Goal: Task Accomplishment & Management: Complete application form

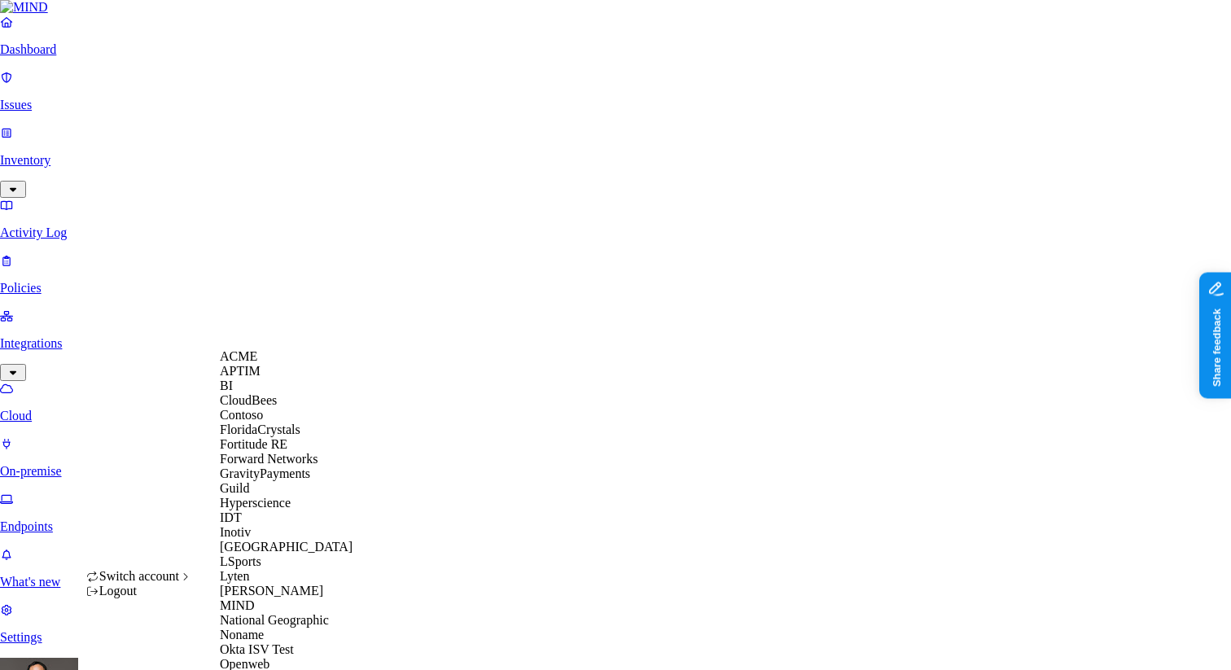
click at [252, 363] on span "ACME" at bounding box center [238, 356] width 37 height 14
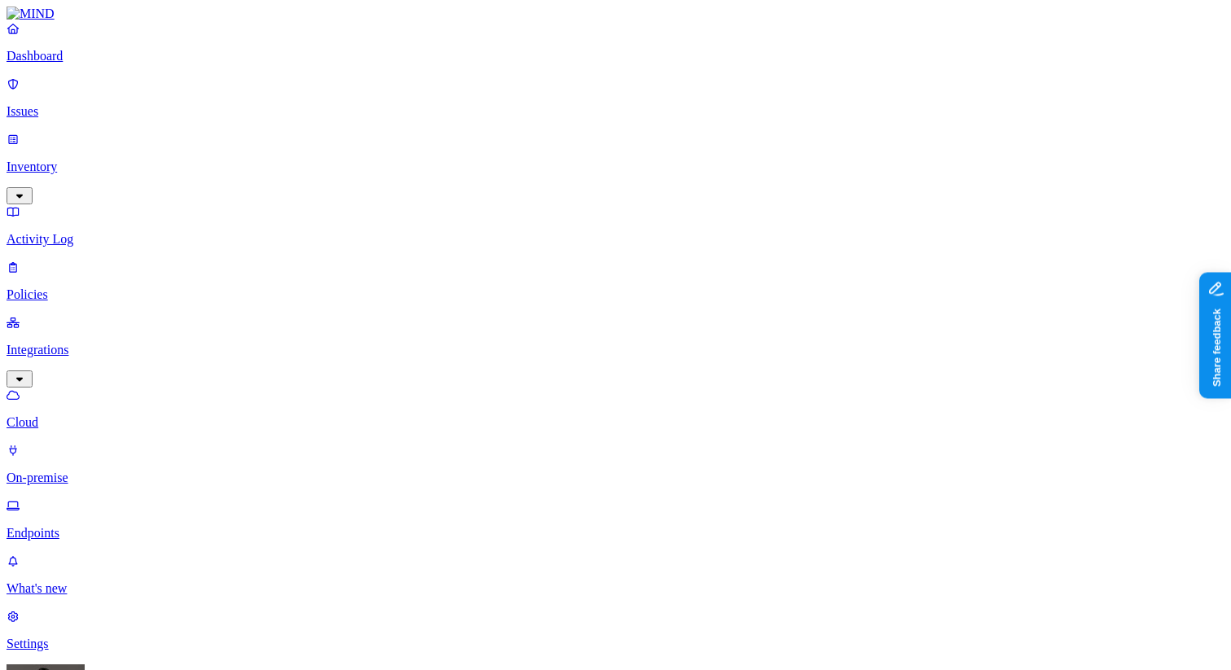
click at [112, 132] on link "Inventory" at bounding box center [616, 167] width 1218 height 70
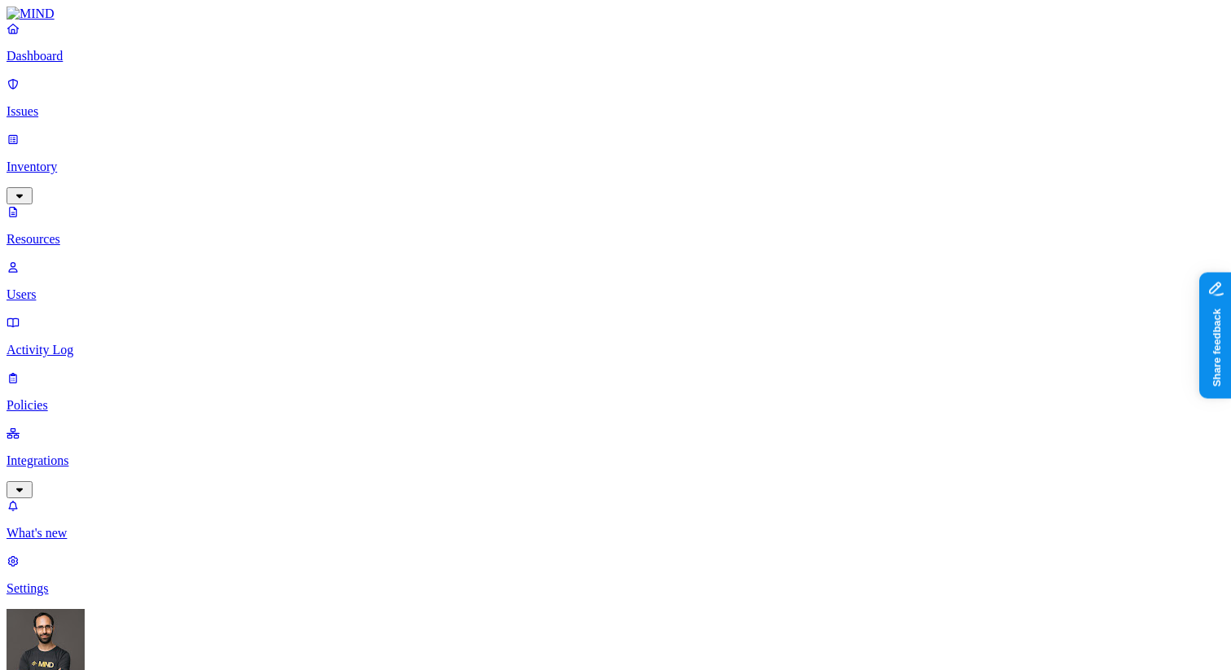
click at [105, 287] on p "Users" at bounding box center [616, 294] width 1218 height 15
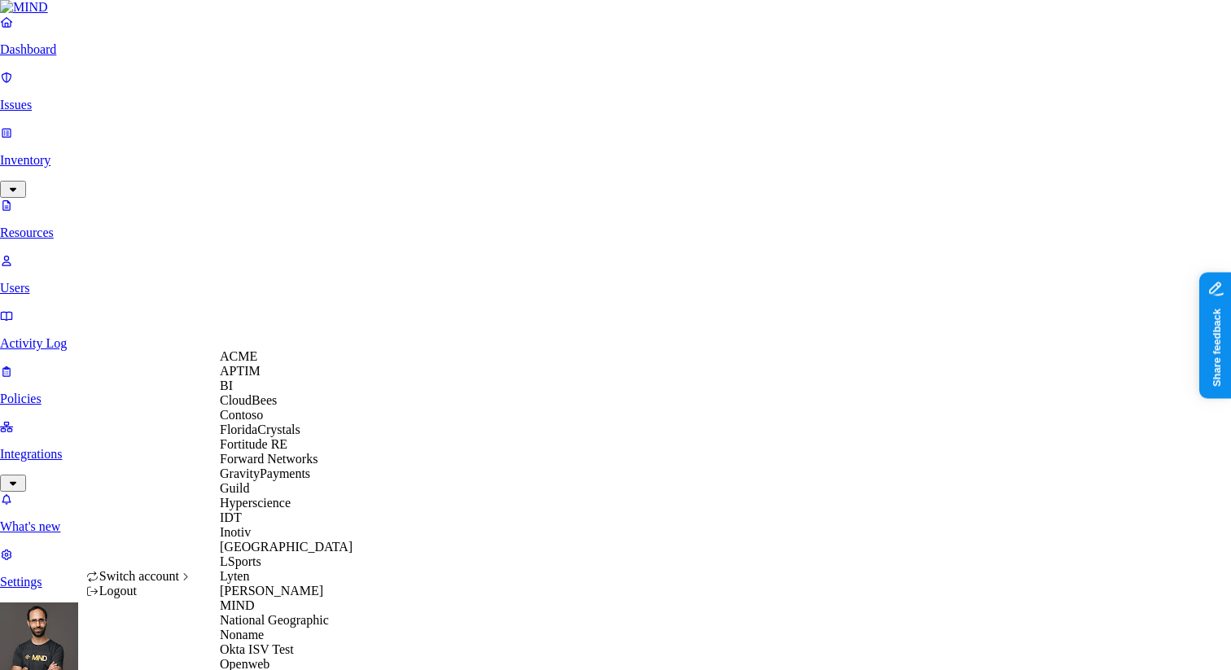
click at [285, 437] on span "FloridaCrystals" at bounding box center [260, 430] width 81 height 14
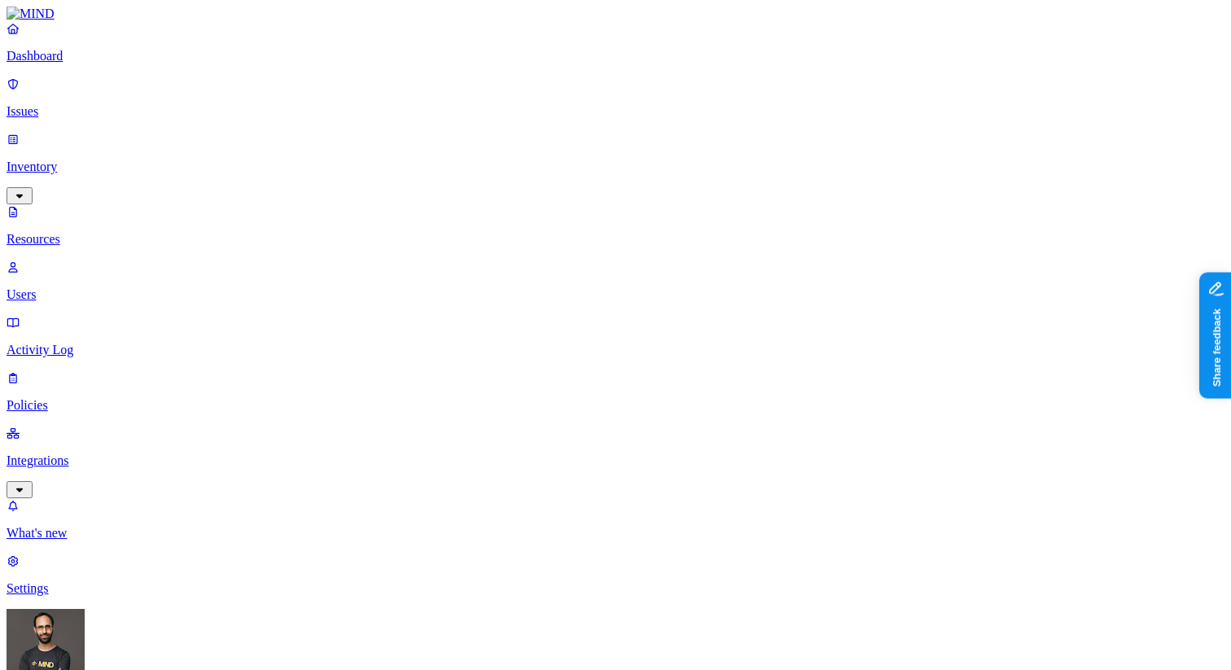
click at [159, 648] on html "Dashboard Issues Inventory Resources Users Activity Log Policies Integrations W…" at bounding box center [615, 541] width 1231 height 1082
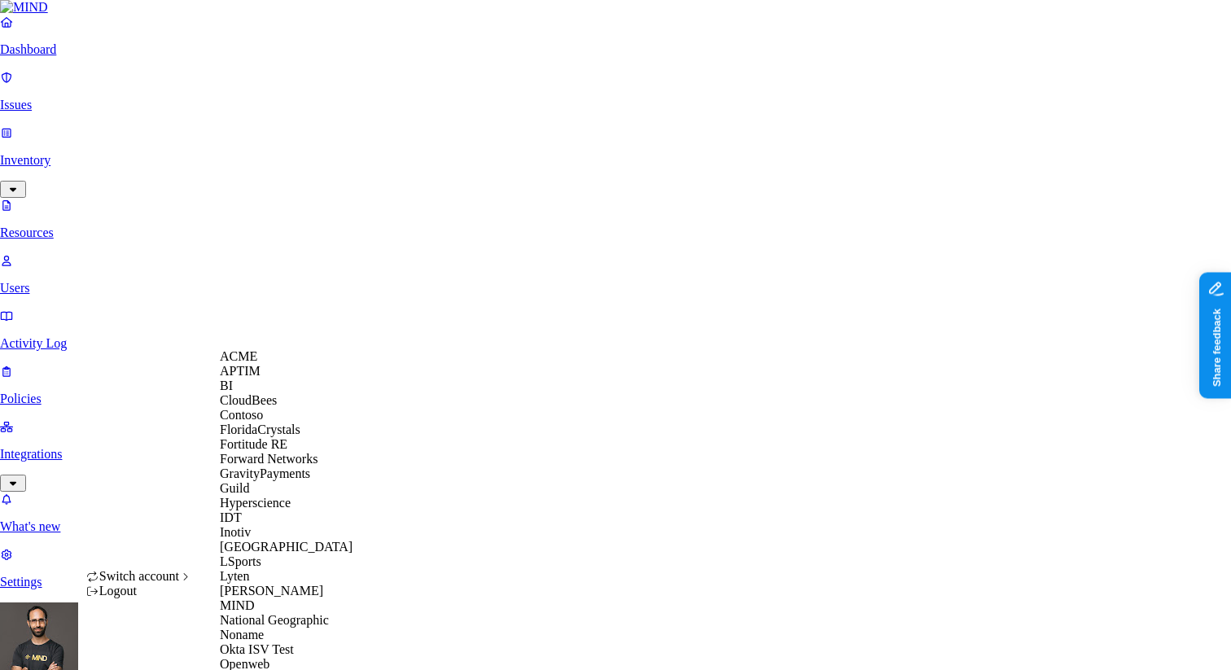
click at [274, 379] on div "APTIM" at bounding box center [299, 371] width 158 height 15
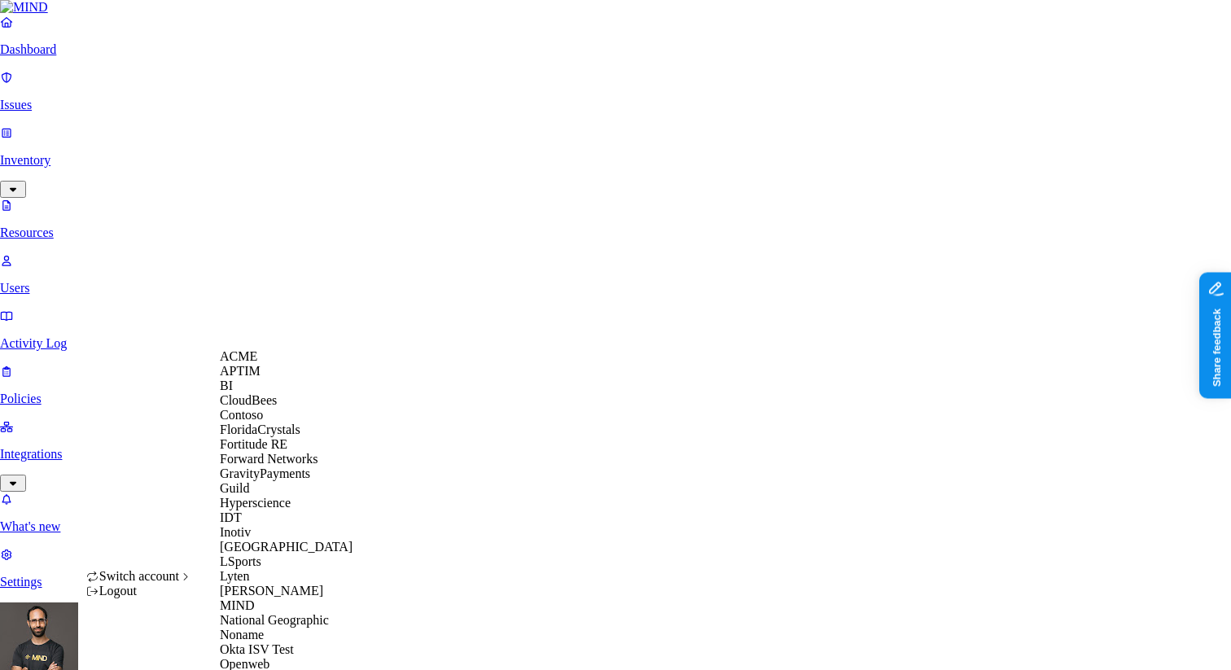
click at [293, 357] on div "ACME" at bounding box center [299, 356] width 158 height 15
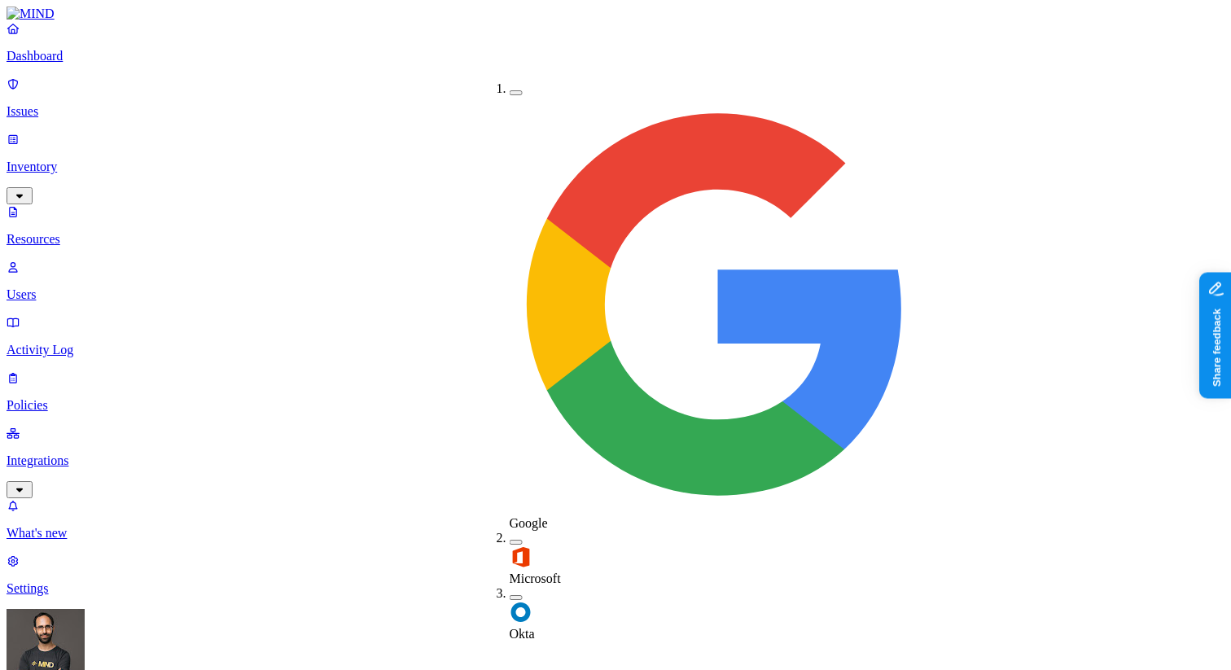
click at [525, 612] on label "Okta" at bounding box center [522, 626] width 25 height 29
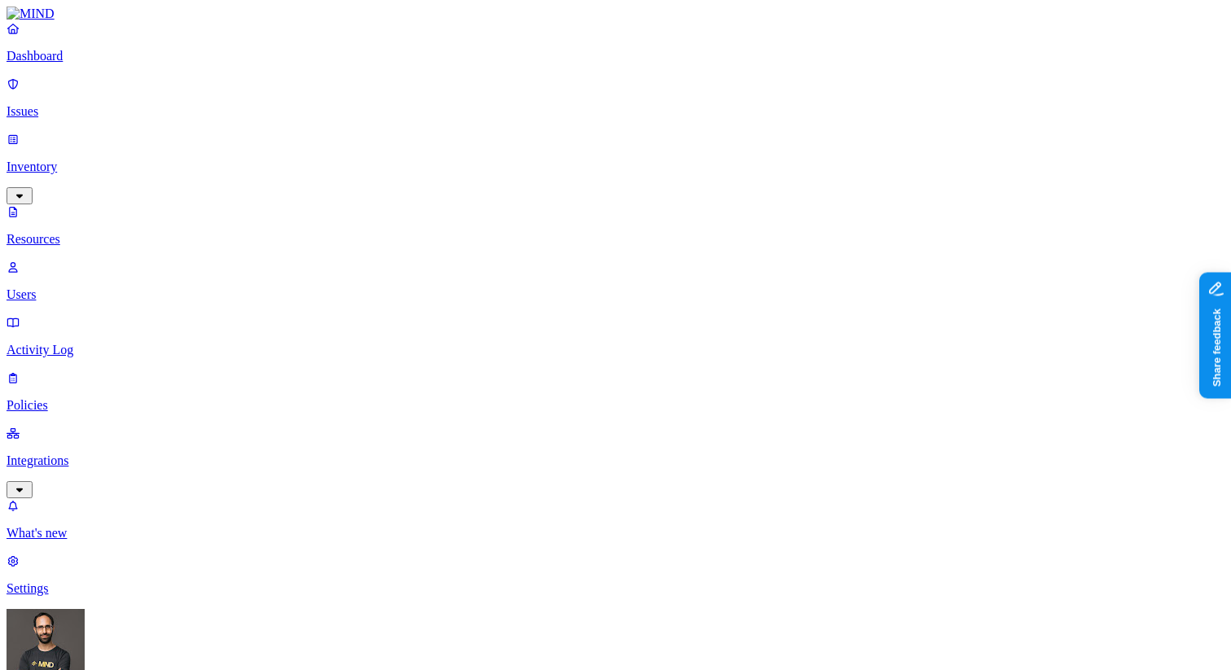
click at [82, 454] on p "Integrations" at bounding box center [616, 461] width 1218 height 15
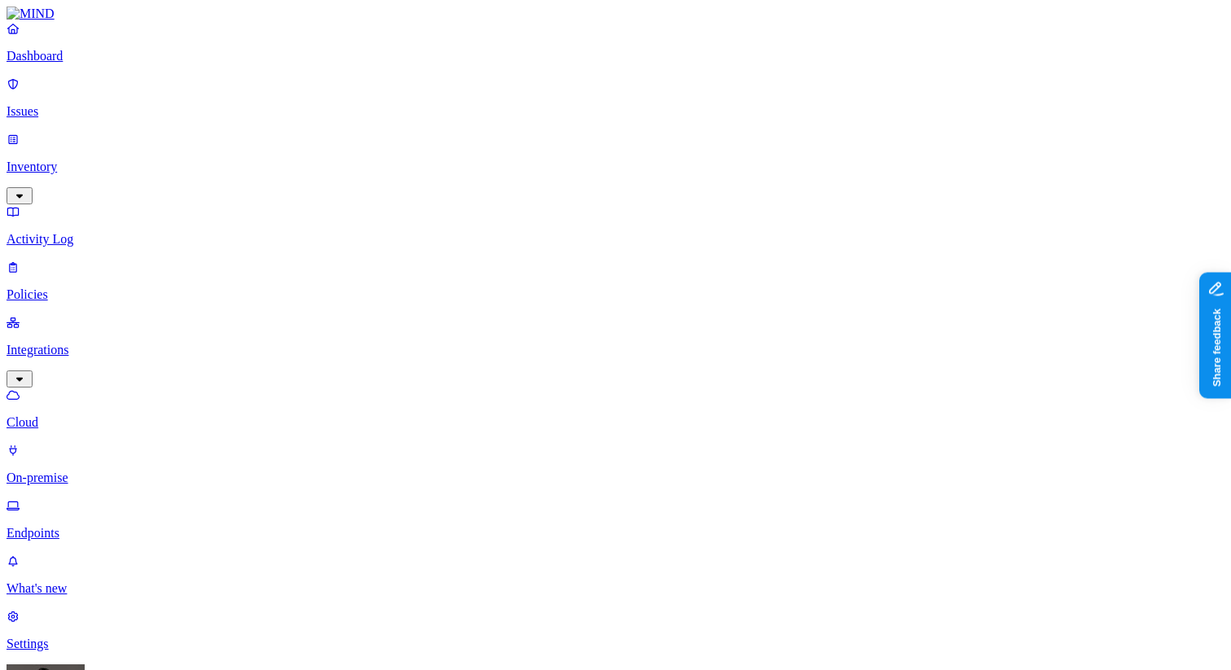
click at [121, 160] on p "Inventory" at bounding box center [616, 167] width 1218 height 15
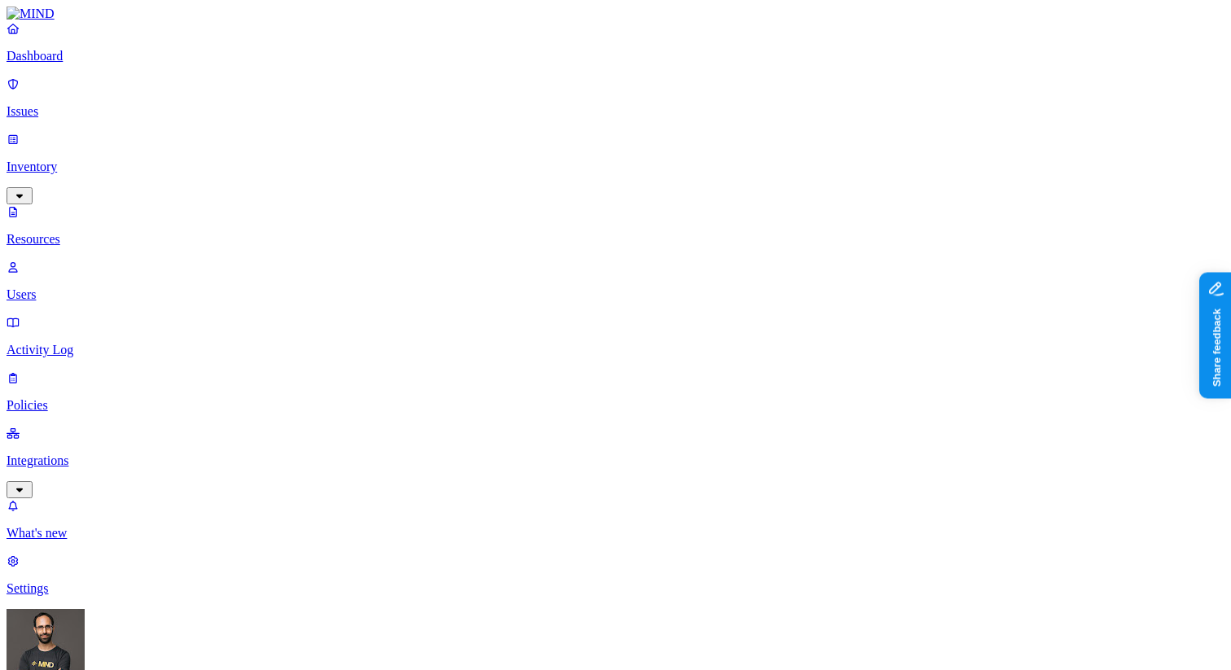
click at [93, 287] on p "Users" at bounding box center [616, 294] width 1218 height 15
click at [84, 398] on p "Policies" at bounding box center [616, 405] width 1218 height 15
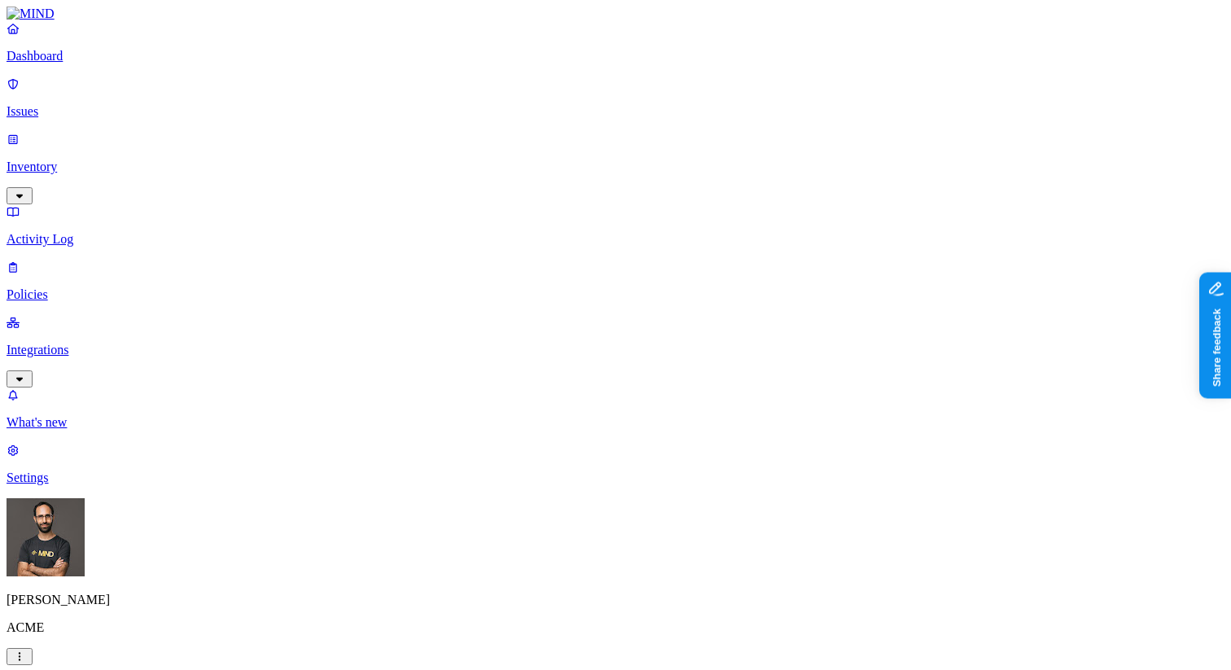
click at [546, 520] on label "Users" at bounding box center [531, 513] width 29 height 14
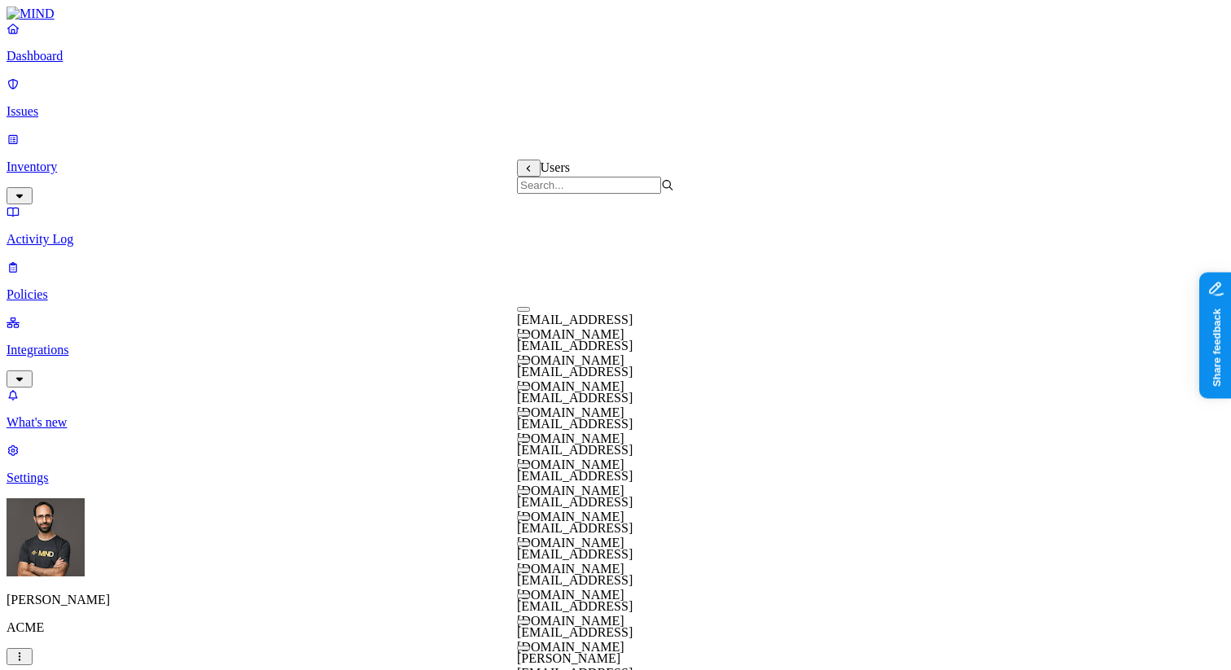
scroll to position [247, 0]
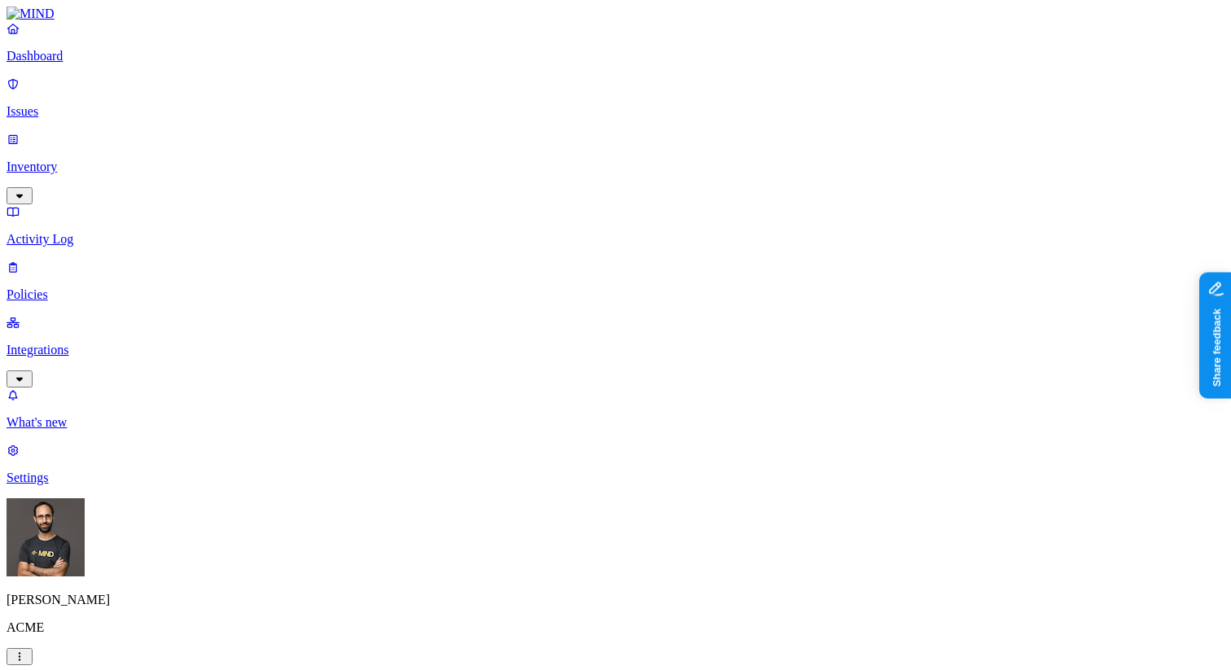
click at [555, 546] on label "Groups" at bounding box center [536, 539] width 38 height 14
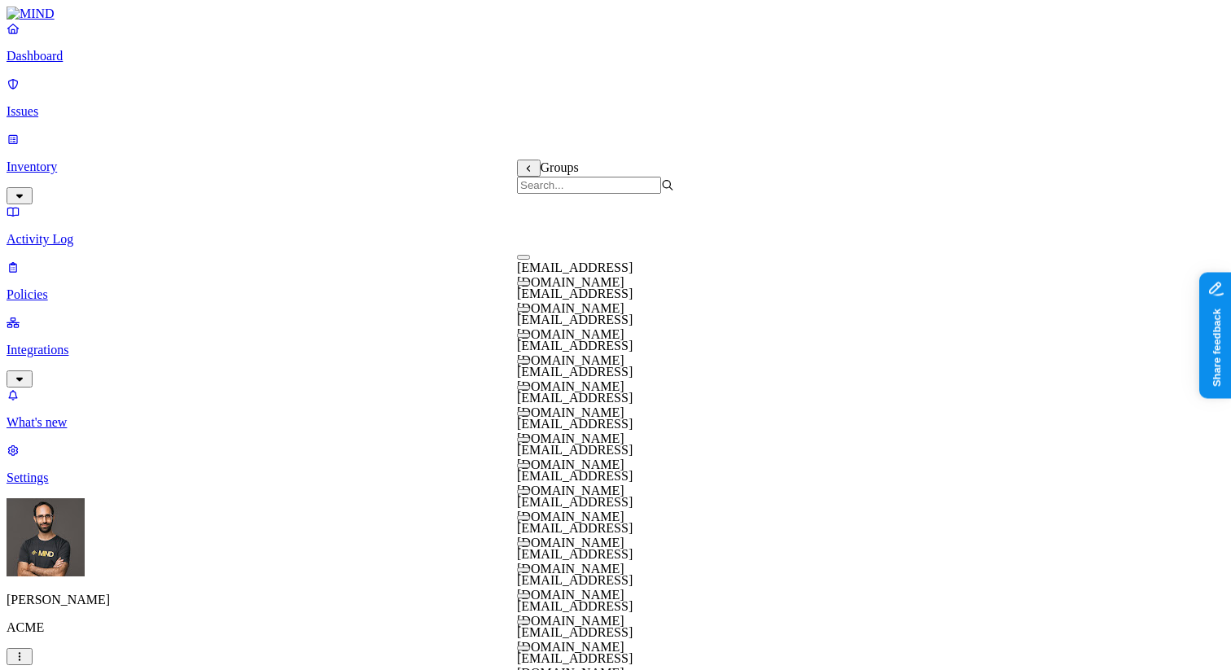
scroll to position [0, 0]
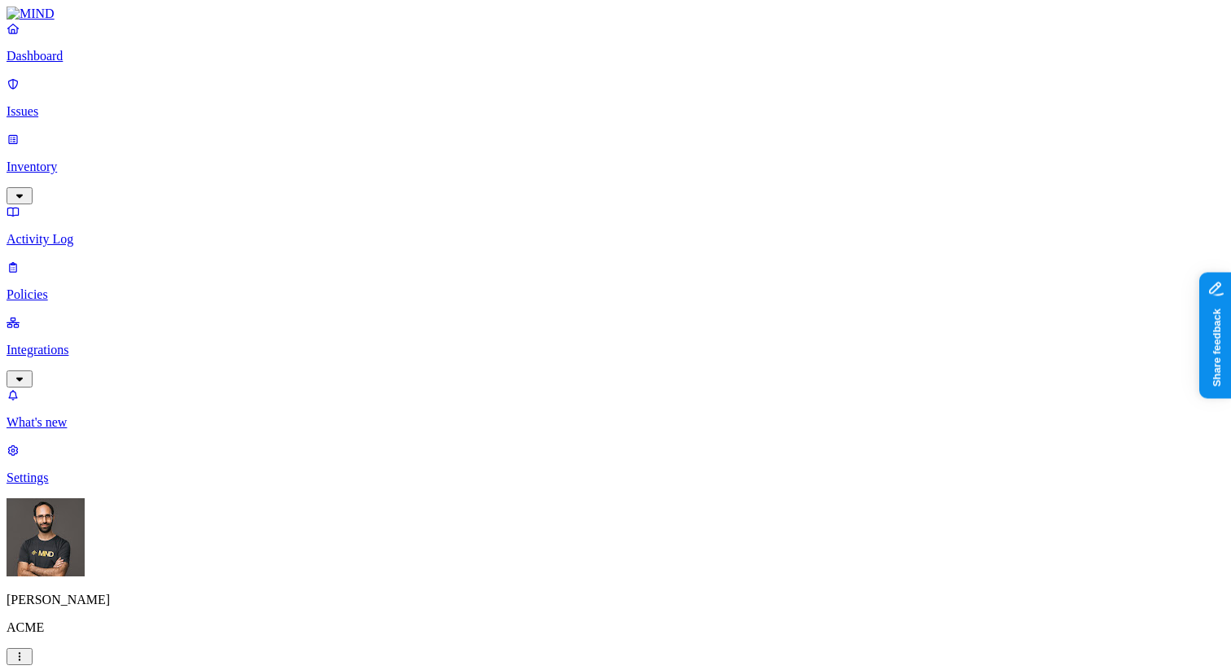
click at [572, 568] on label "Departments" at bounding box center [550, 565] width 67 height 14
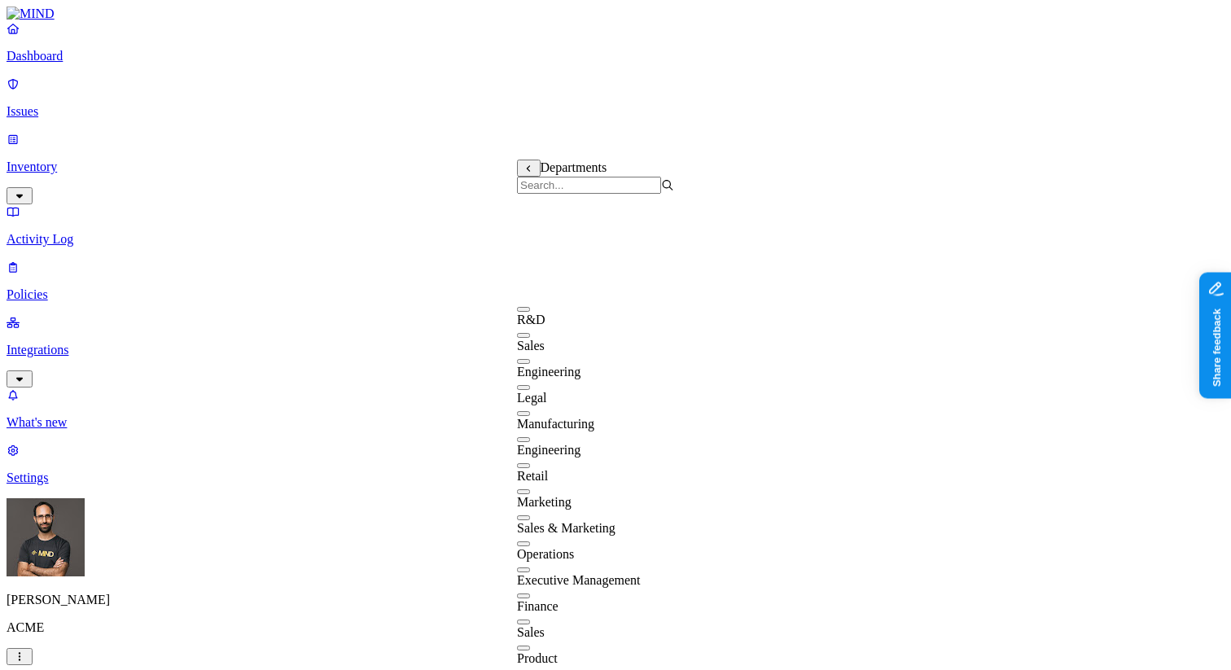
scroll to position [313, 0]
click at [592, 189] on input "search" at bounding box center [589, 185] width 144 height 17
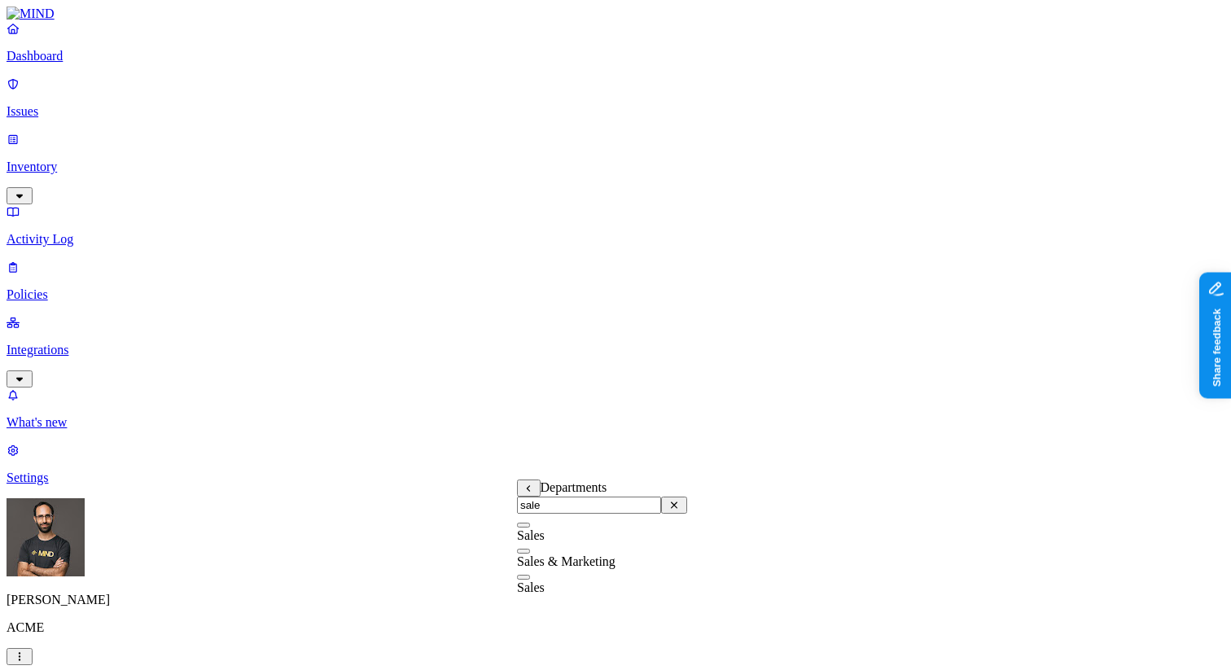
type input "sales"
click at [558, 568] on label "Departments" at bounding box center [550, 565] width 67 height 14
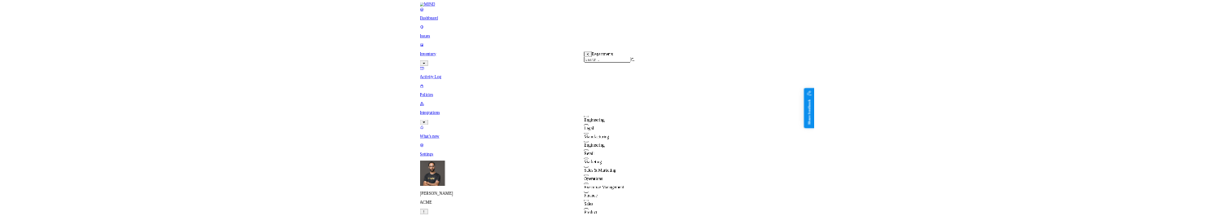
scroll to position [298, 0]
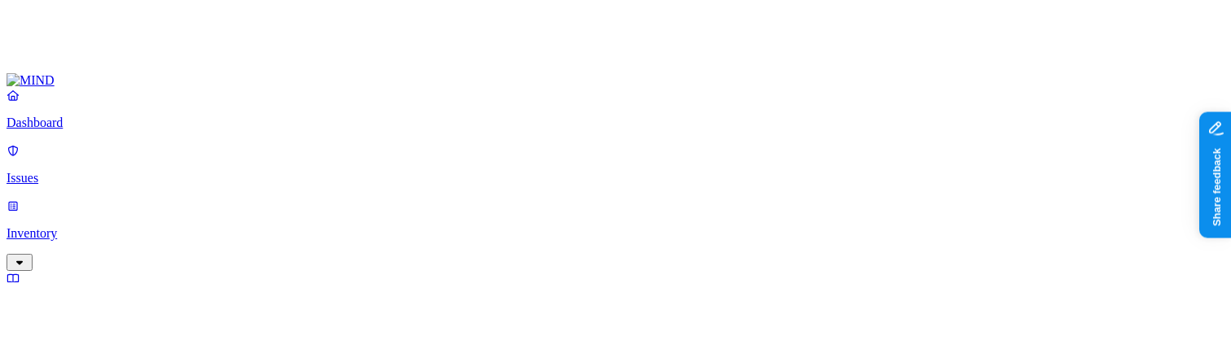
scroll to position [720, 0]
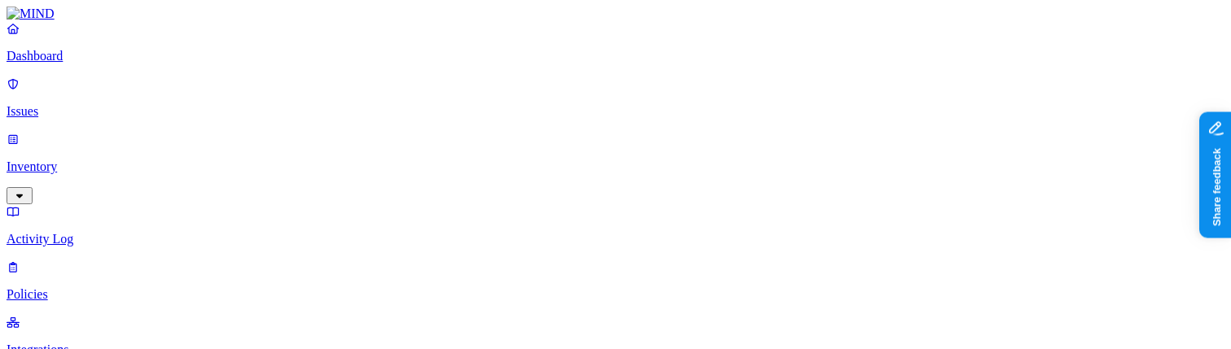
click at [569, 301] on label "Departments" at bounding box center [550, 294] width 67 height 14
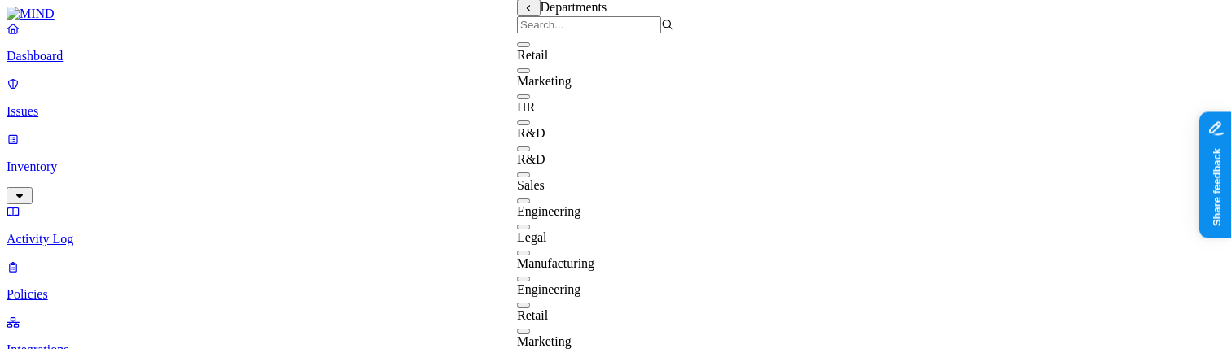
scroll to position [582, 0]
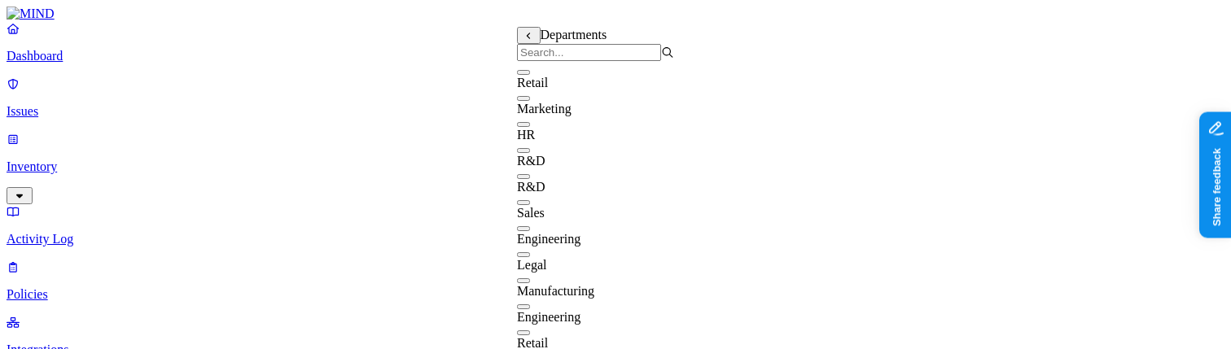
click at [601, 58] on input "search" at bounding box center [589, 52] width 144 height 17
type input "ret"
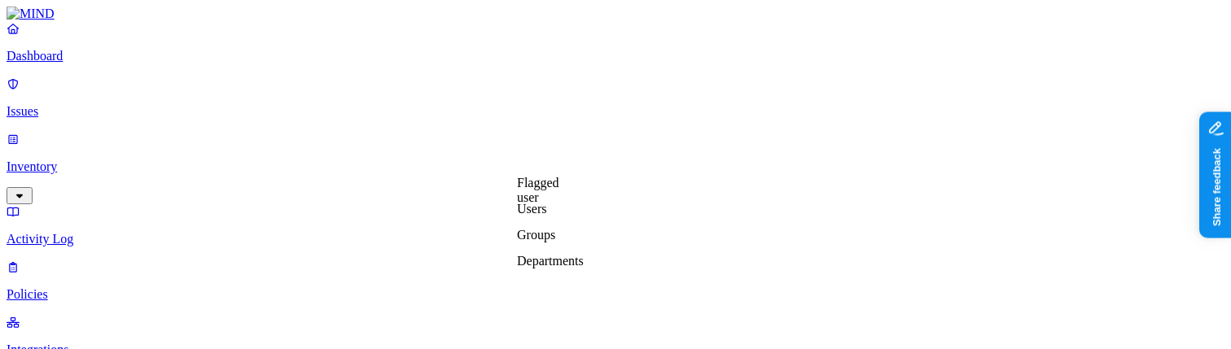
click at [543, 268] on label "Departments" at bounding box center [550, 261] width 67 height 14
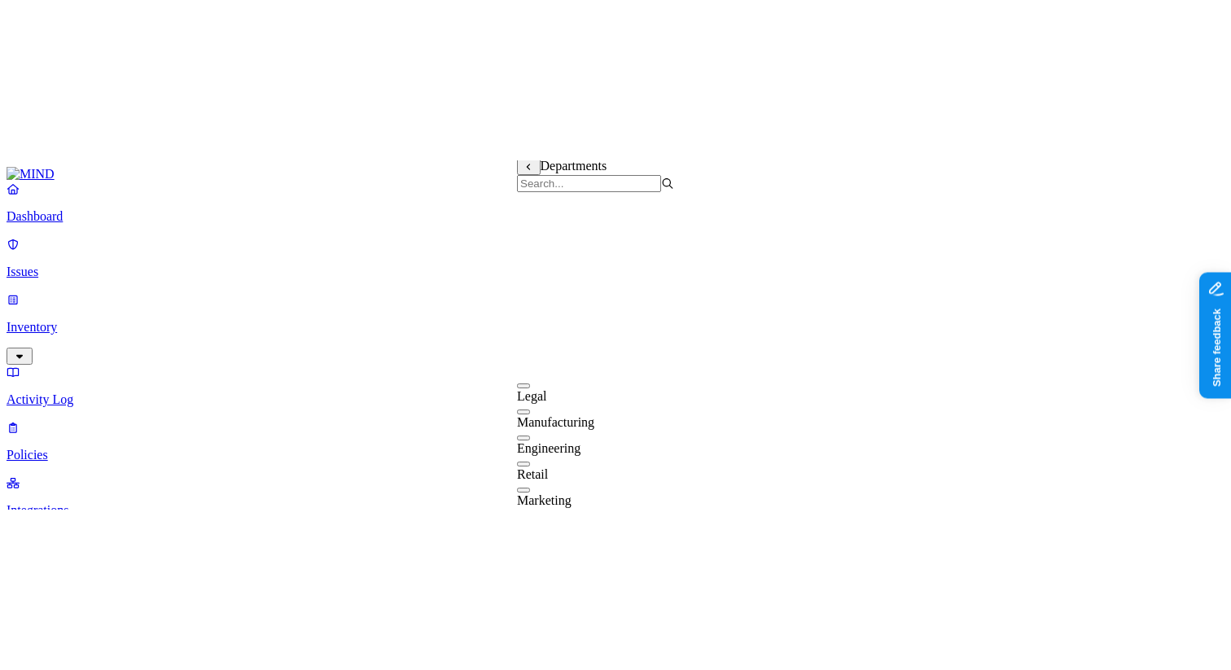
scroll to position [0, 0]
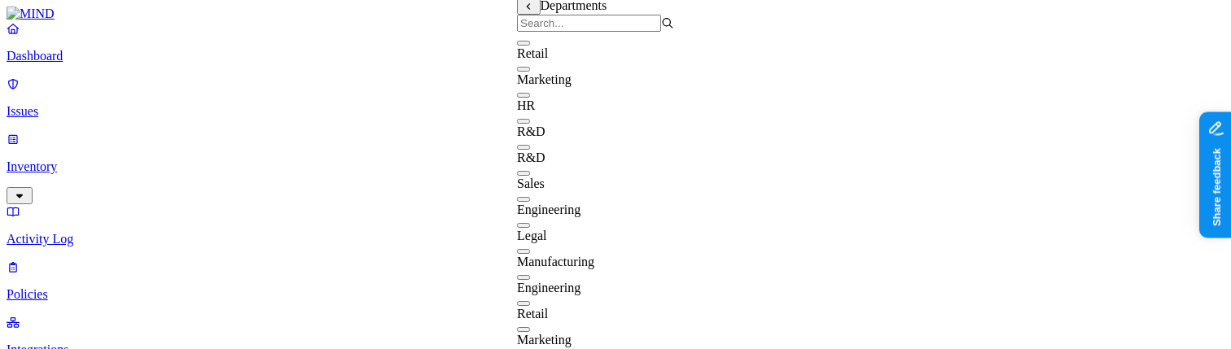
click at [595, 32] on input "search" at bounding box center [589, 23] width 144 height 17
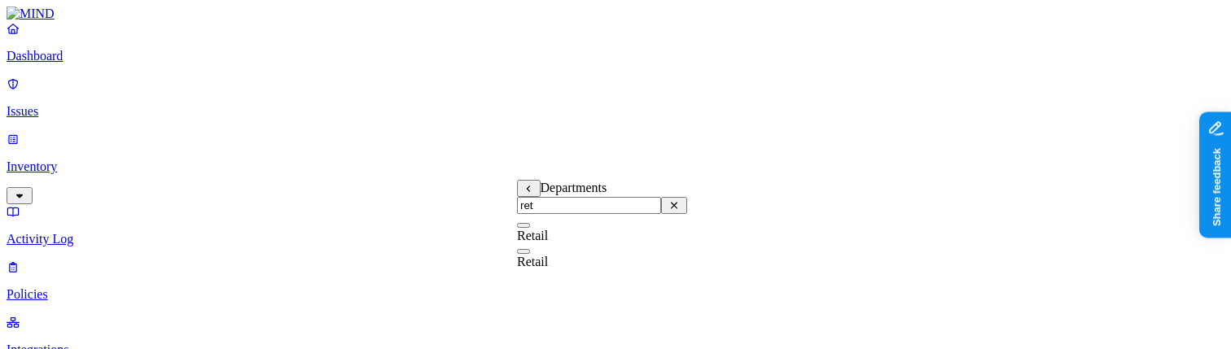
type input "ret"
click at [546, 216] on label "Users" at bounding box center [531, 209] width 29 height 14
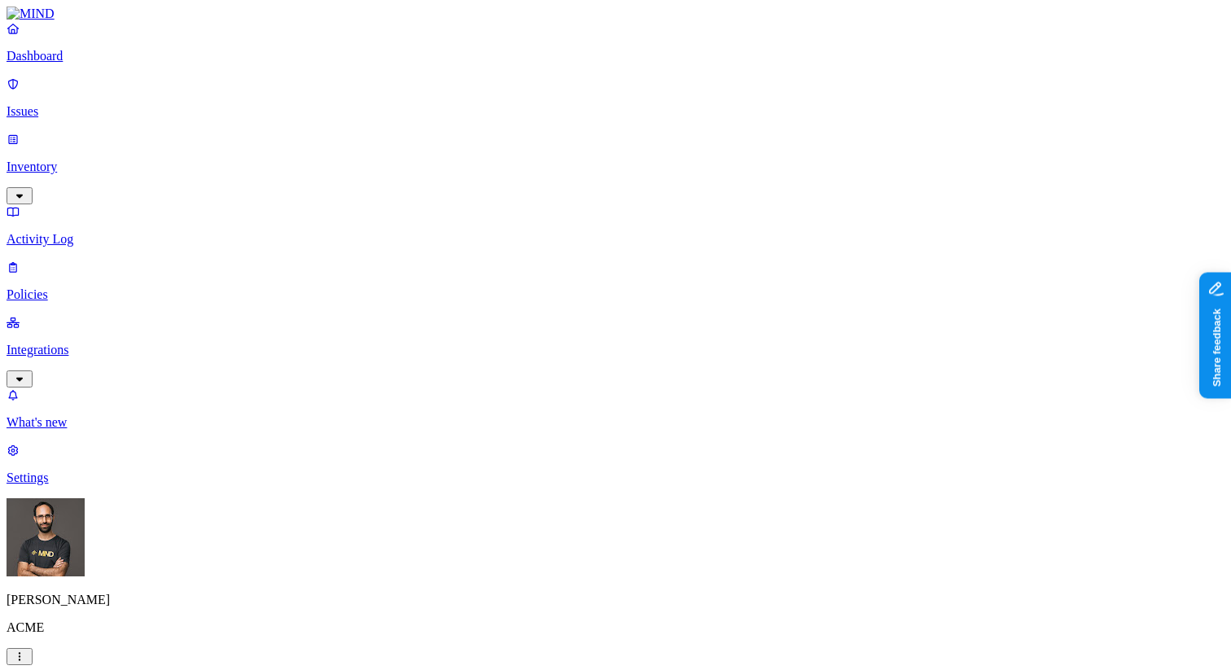
click at [546, 356] on label "Users" at bounding box center [531, 351] width 29 height 14
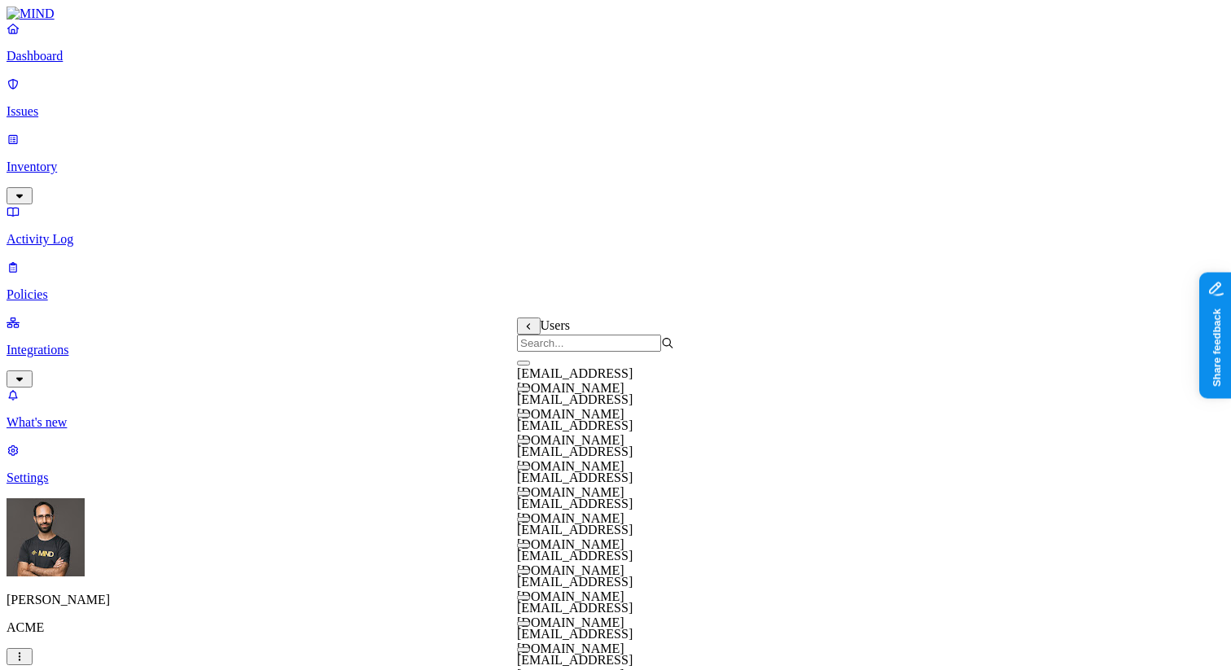
click at [614, 349] on input "search" at bounding box center [589, 343] width 144 height 17
type input "o"
type input "hod"
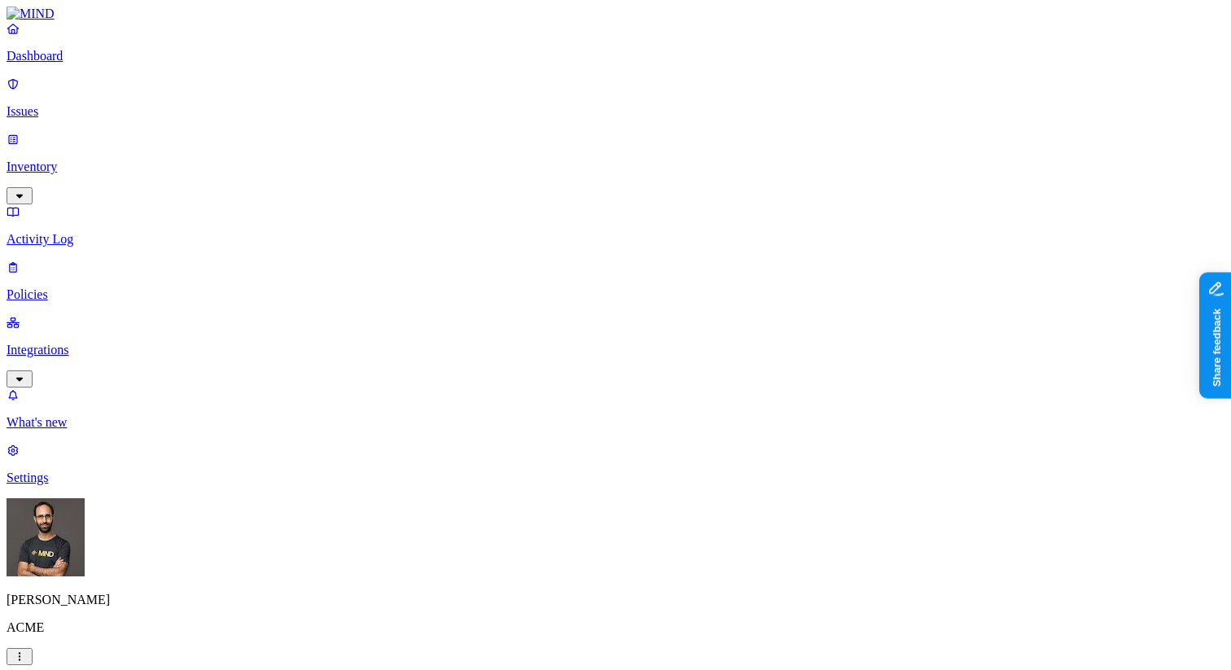
click at [571, 226] on label "Web Domain" at bounding box center [550, 221] width 42 height 29
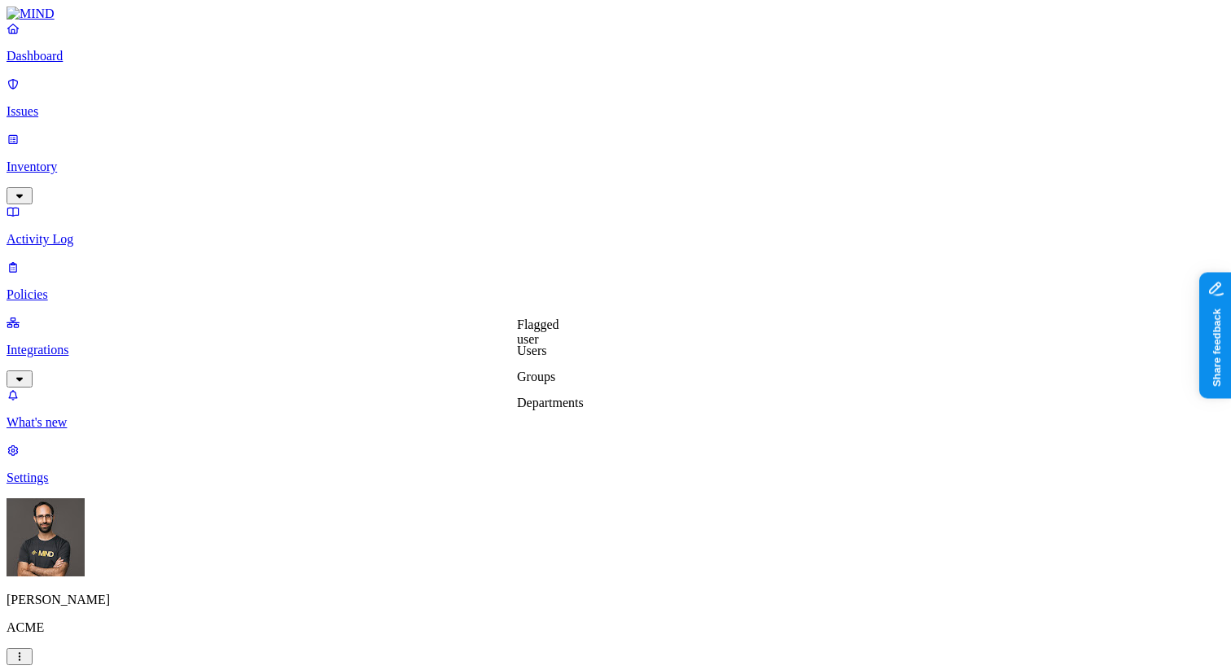
click at [556, 343] on label "Flagged user" at bounding box center [538, 332] width 42 height 29
click at [533, 325] on button at bounding box center [529, 326] width 24 height 17
click at [546, 358] on label "Users" at bounding box center [531, 351] width 29 height 14
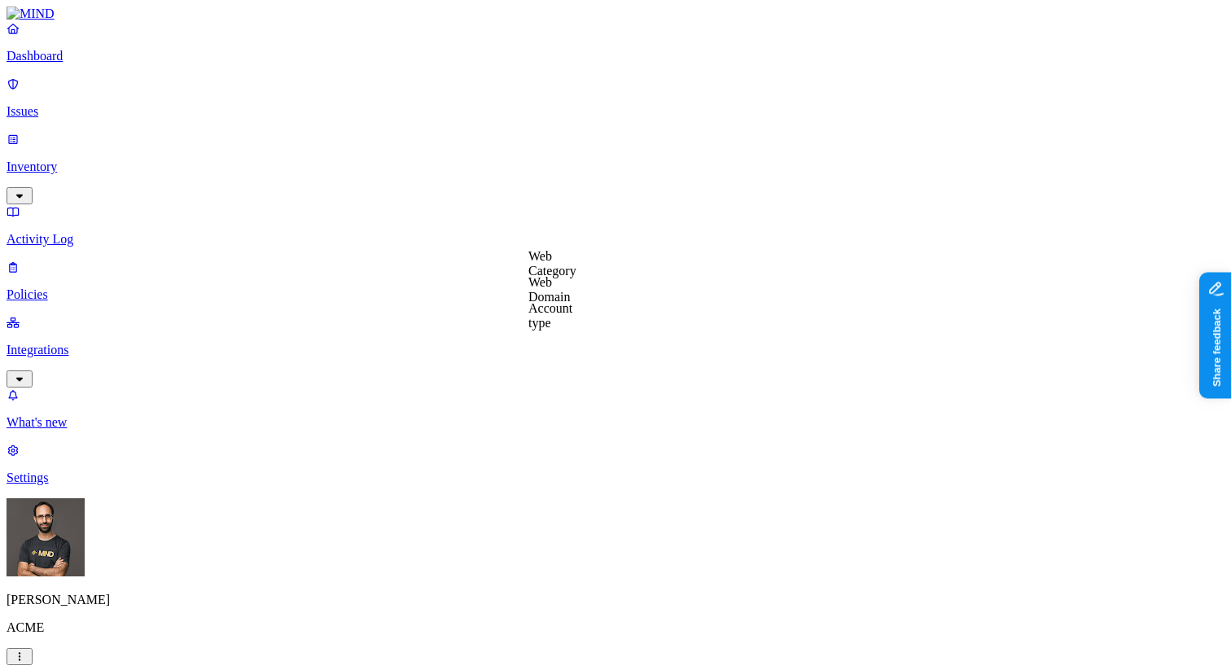
click at [539, 264] on label "Web Category" at bounding box center [553, 263] width 48 height 29
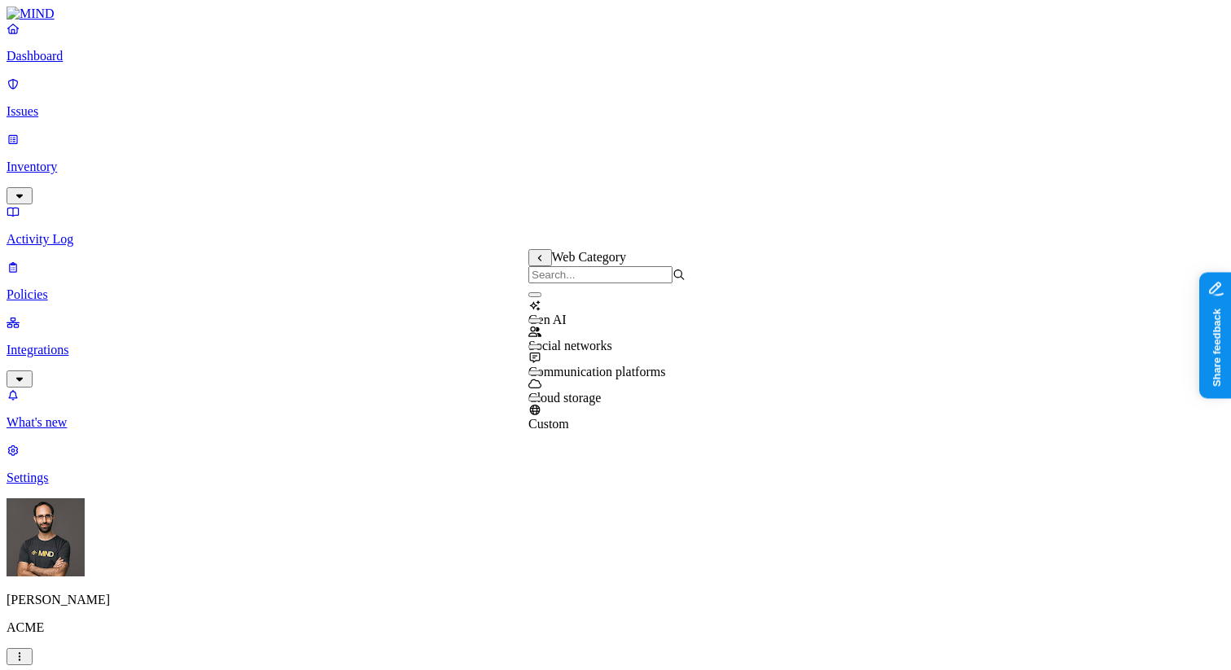
click at [540, 261] on icon at bounding box center [539, 258] width 3 height 7
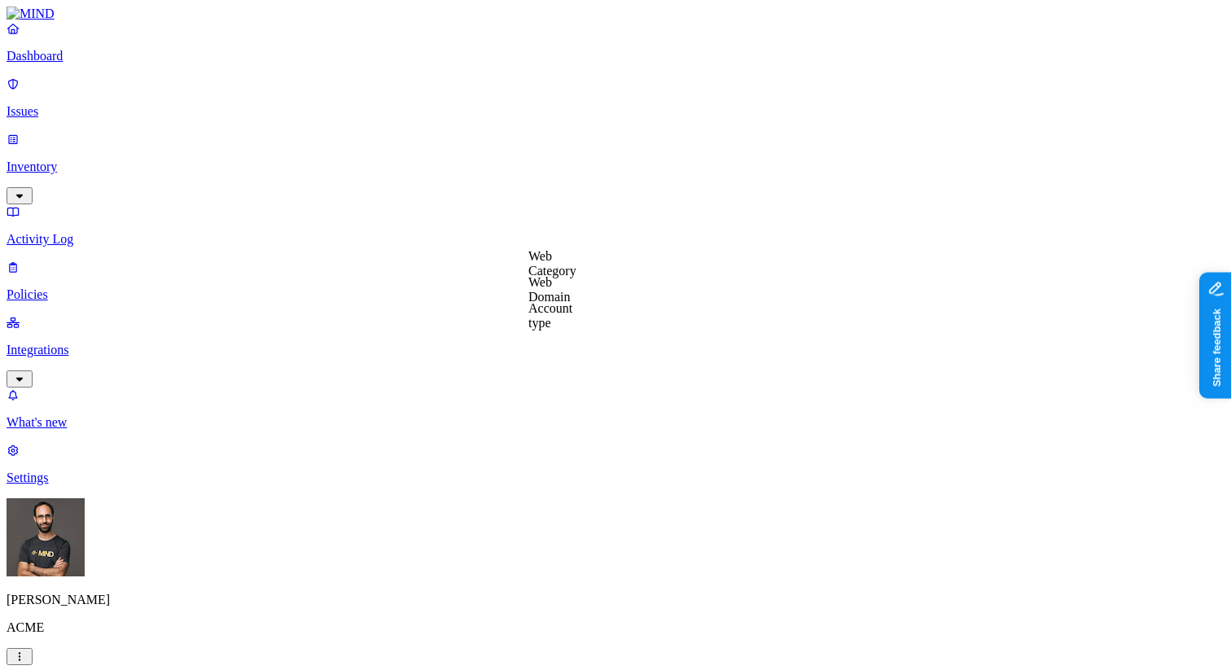
click at [542, 283] on label "Web Domain" at bounding box center [550, 289] width 42 height 29
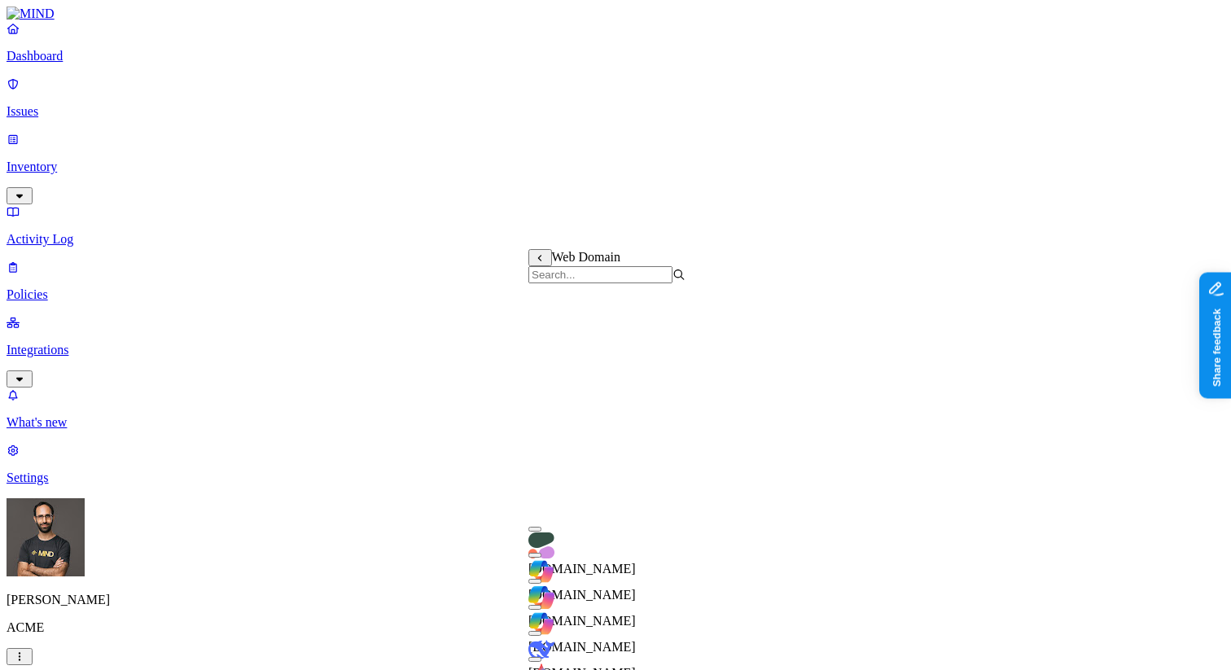
scroll to position [502, 0]
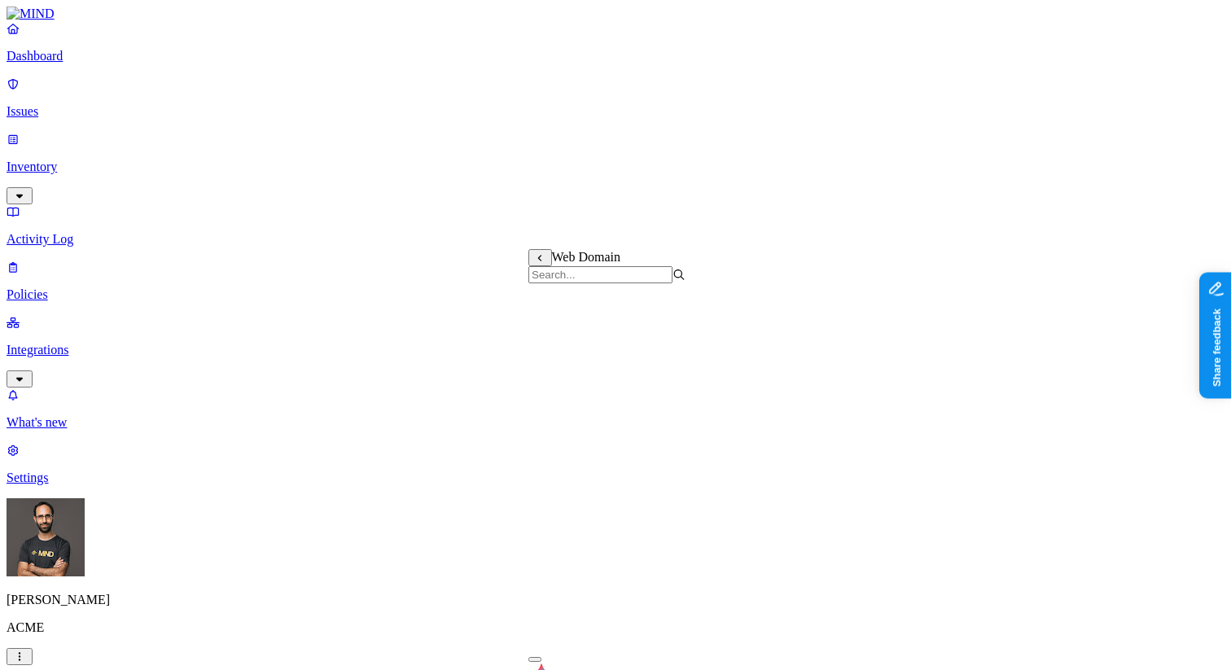
click at [544, 261] on icon at bounding box center [540, 258] width 11 height 8
click at [564, 318] on label "Account type" at bounding box center [551, 315] width 44 height 29
click at [546, 262] on button at bounding box center [541, 257] width 24 height 17
click at [546, 195] on label "Web Category" at bounding box center [553, 195] width 48 height 29
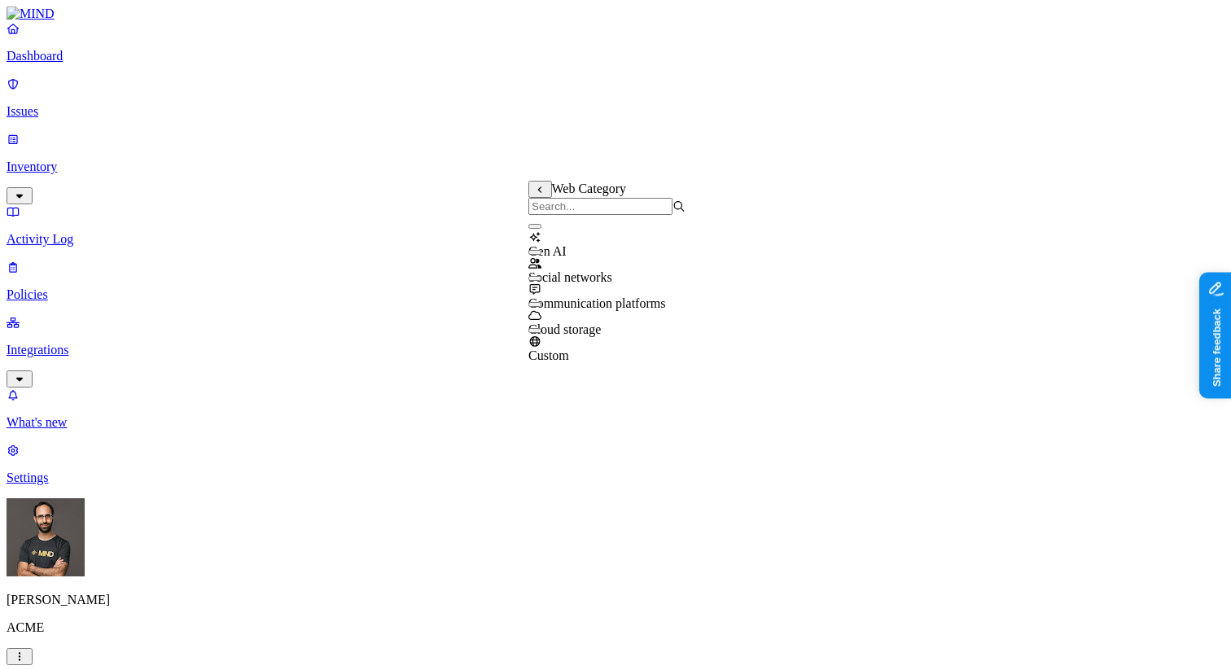
click at [544, 192] on icon at bounding box center [540, 190] width 11 height 8
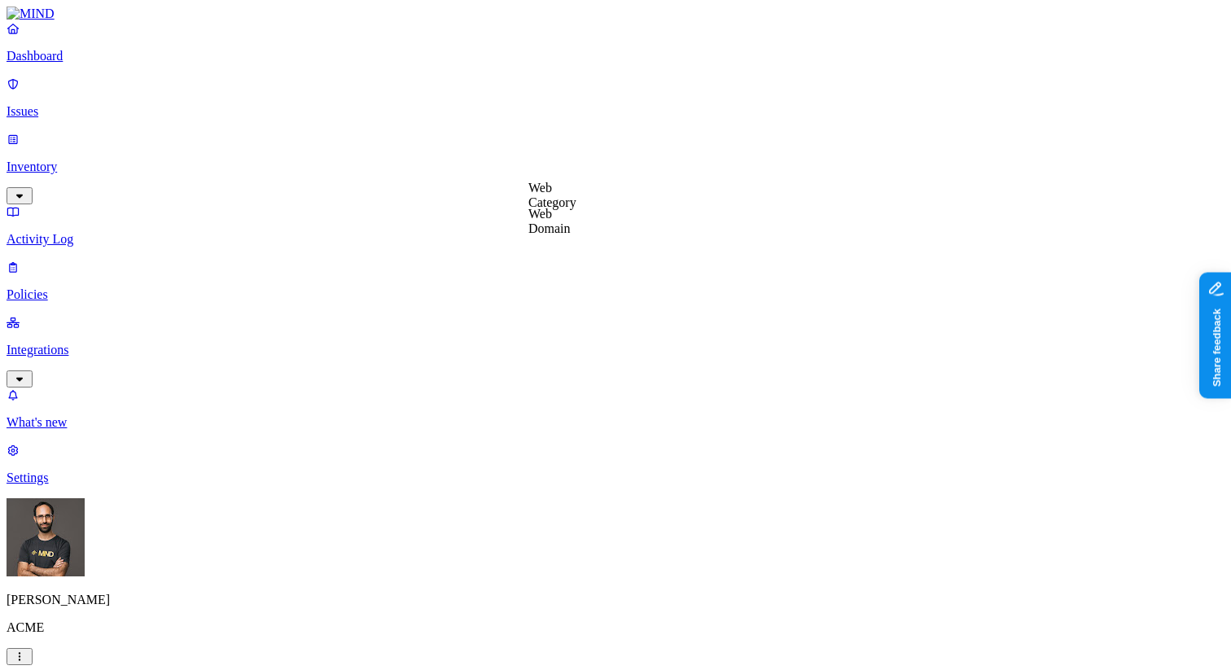
click at [550, 231] on label "Web Domain" at bounding box center [550, 221] width 42 height 29
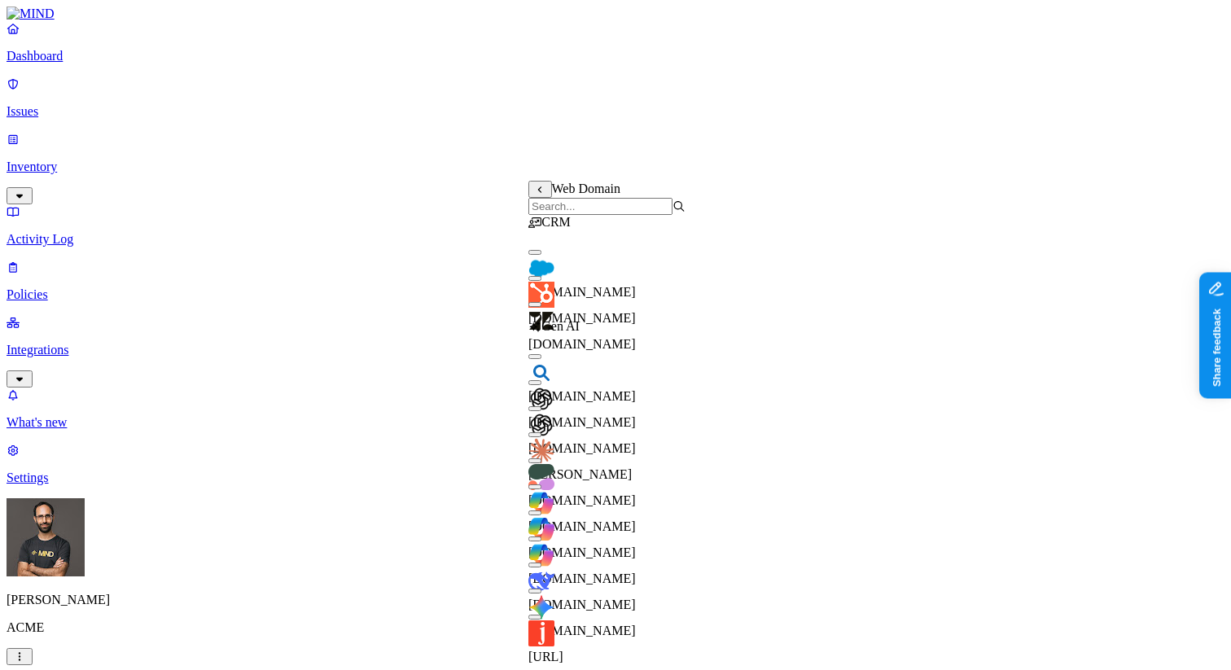
scroll to position [196, 0]
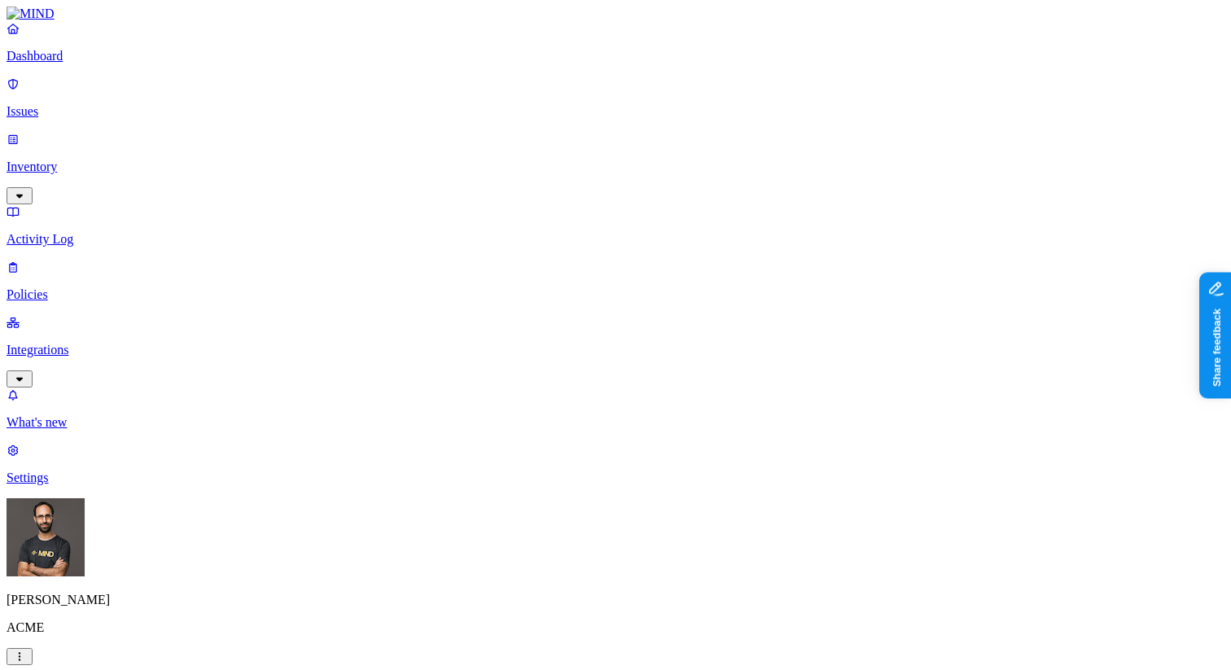
scroll to position [174, 0]
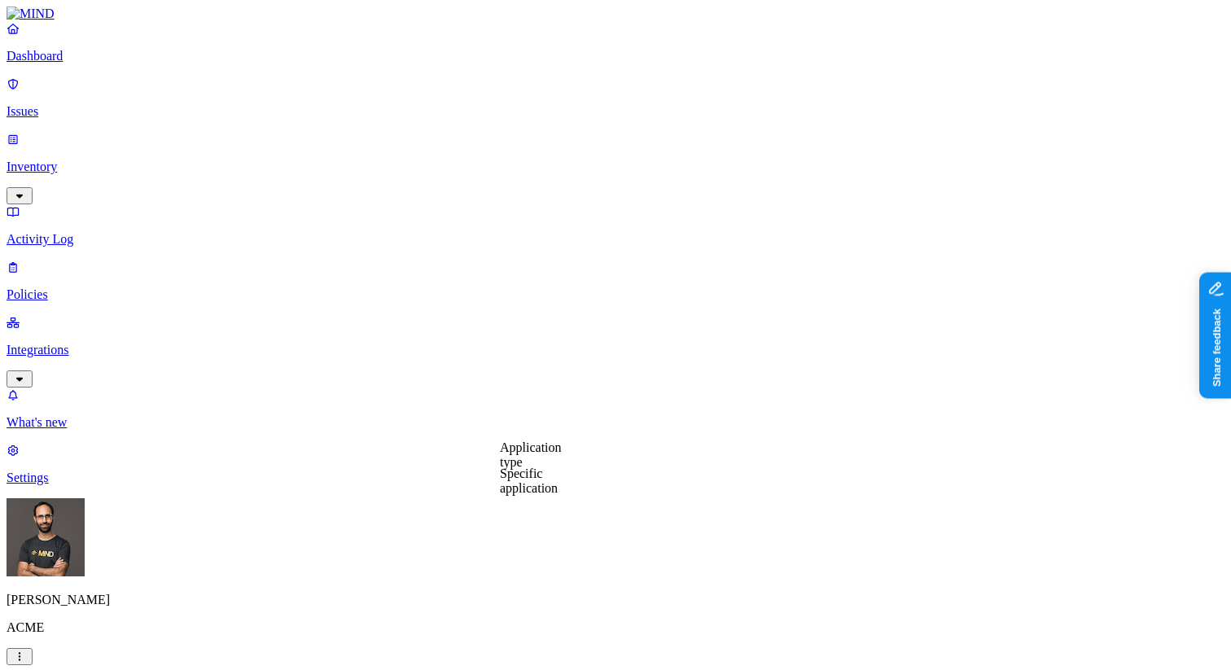
click at [542, 455] on label "Application type" at bounding box center [531, 455] width 62 height 29
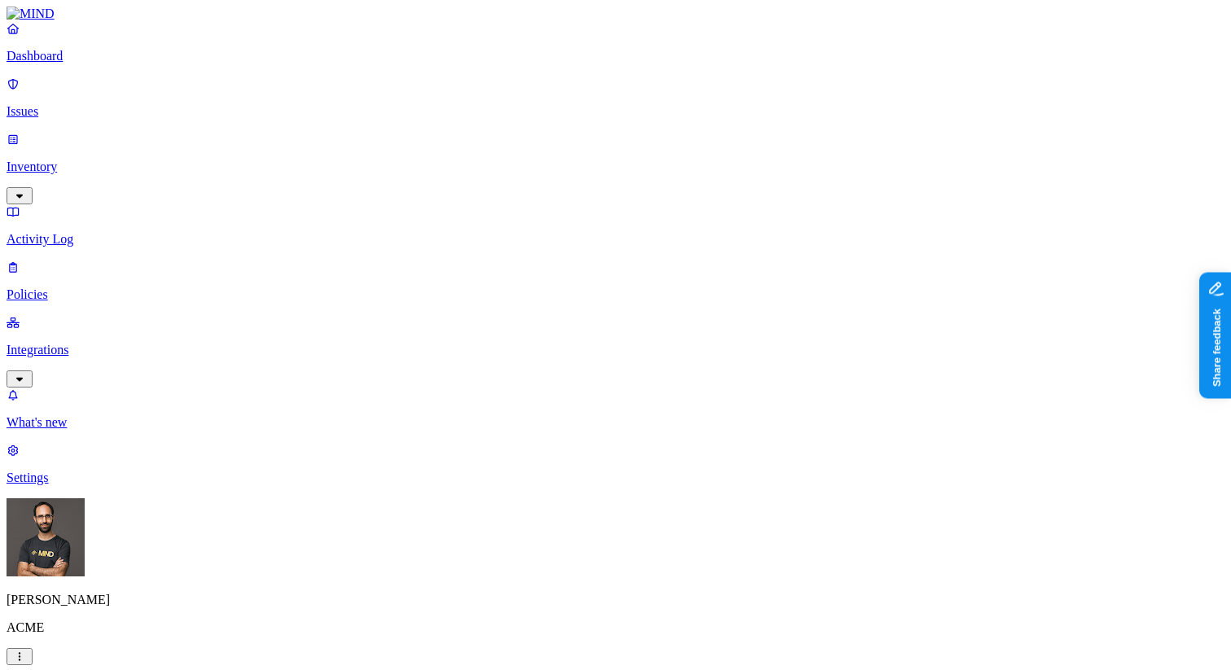
scroll to position [445, 0]
click at [103, 160] on p "Inventory" at bounding box center [616, 167] width 1218 height 15
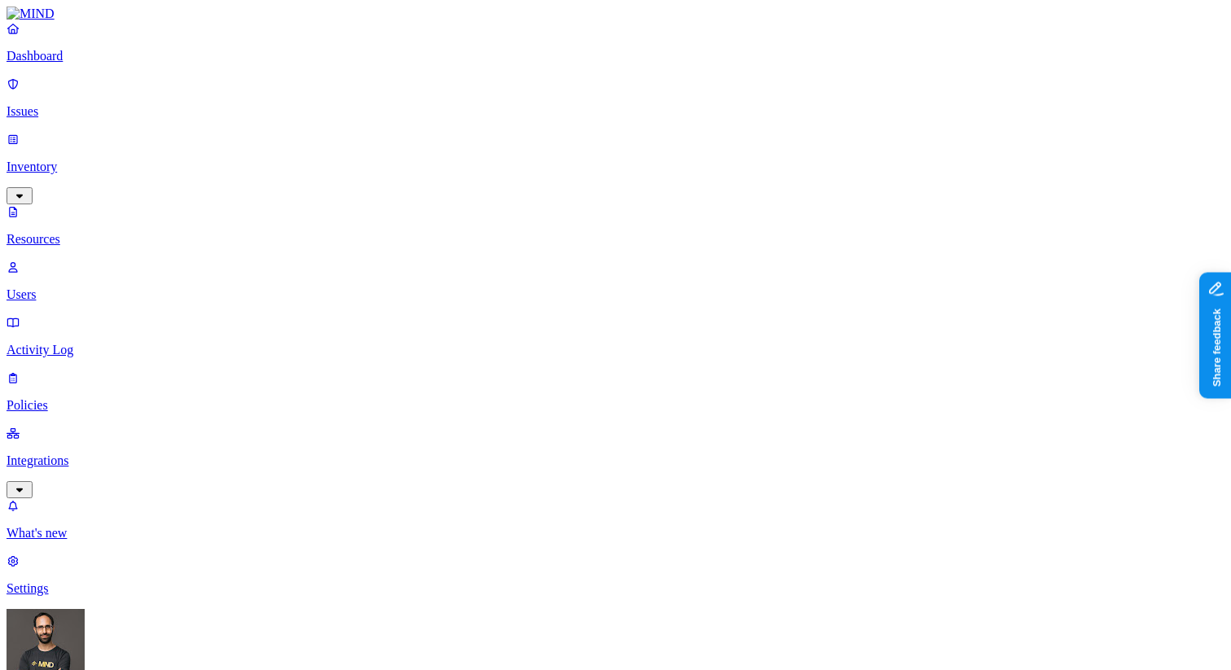
click at [72, 287] on p "Users" at bounding box center [616, 294] width 1218 height 15
type input "hodbn"
click at [77, 398] on p "Policies" at bounding box center [616, 405] width 1218 height 15
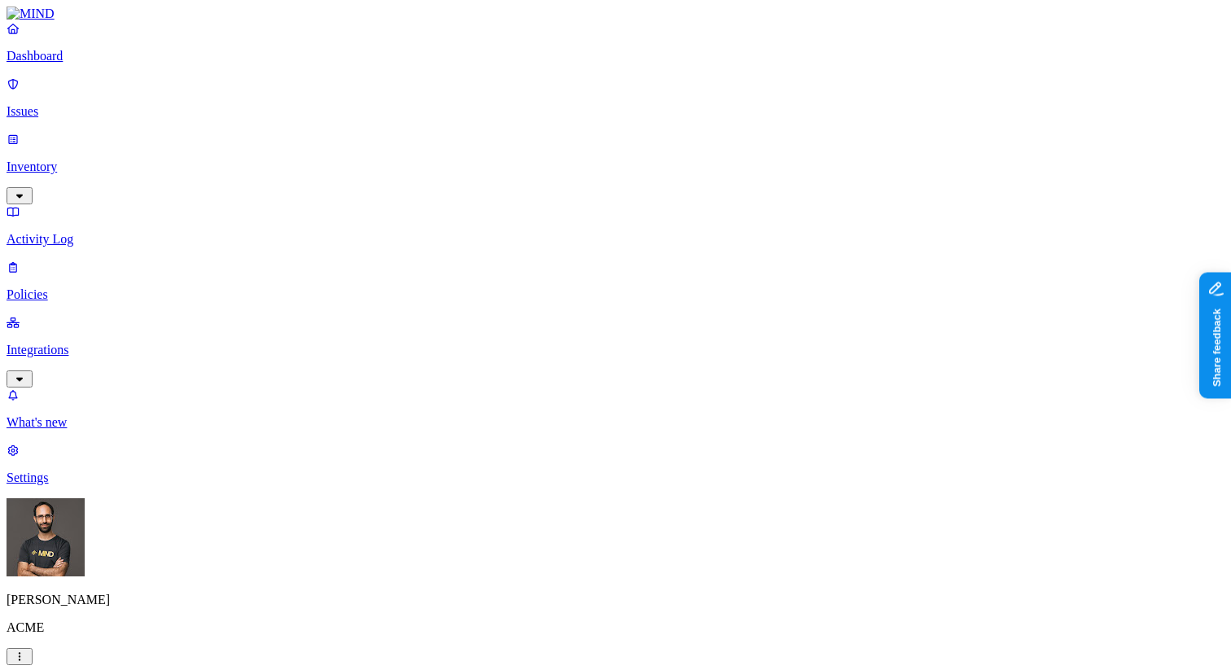
click at [546, 382] on label "Users" at bounding box center [531, 378] width 29 height 14
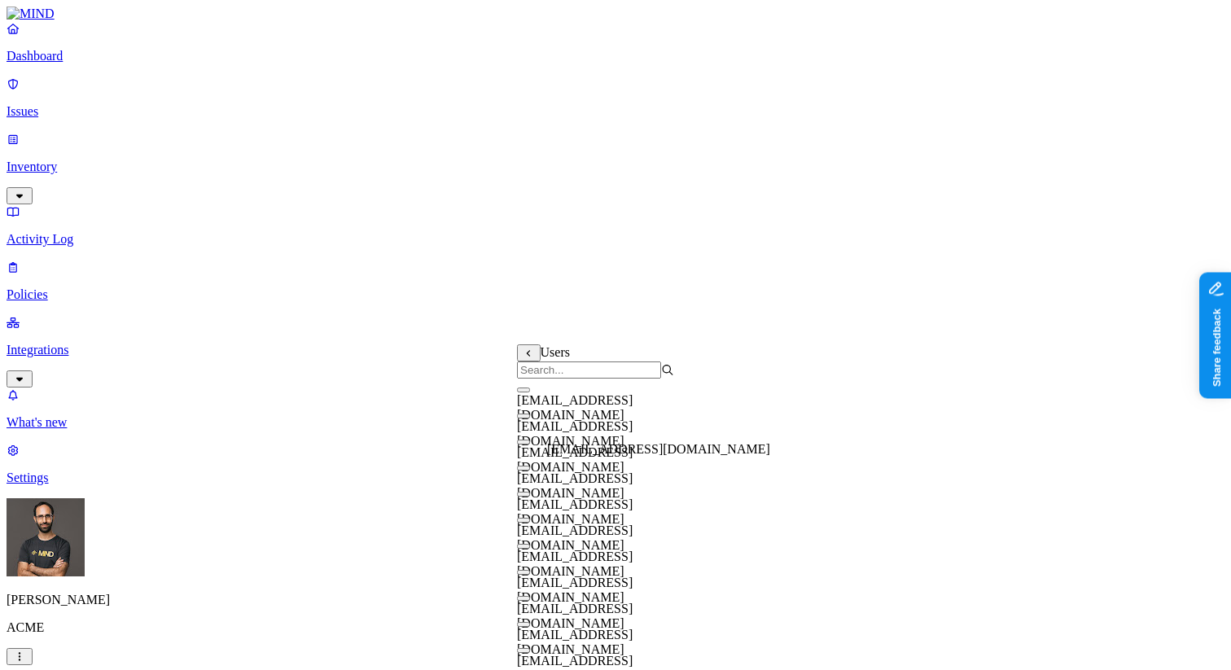
scroll to position [0, 0]
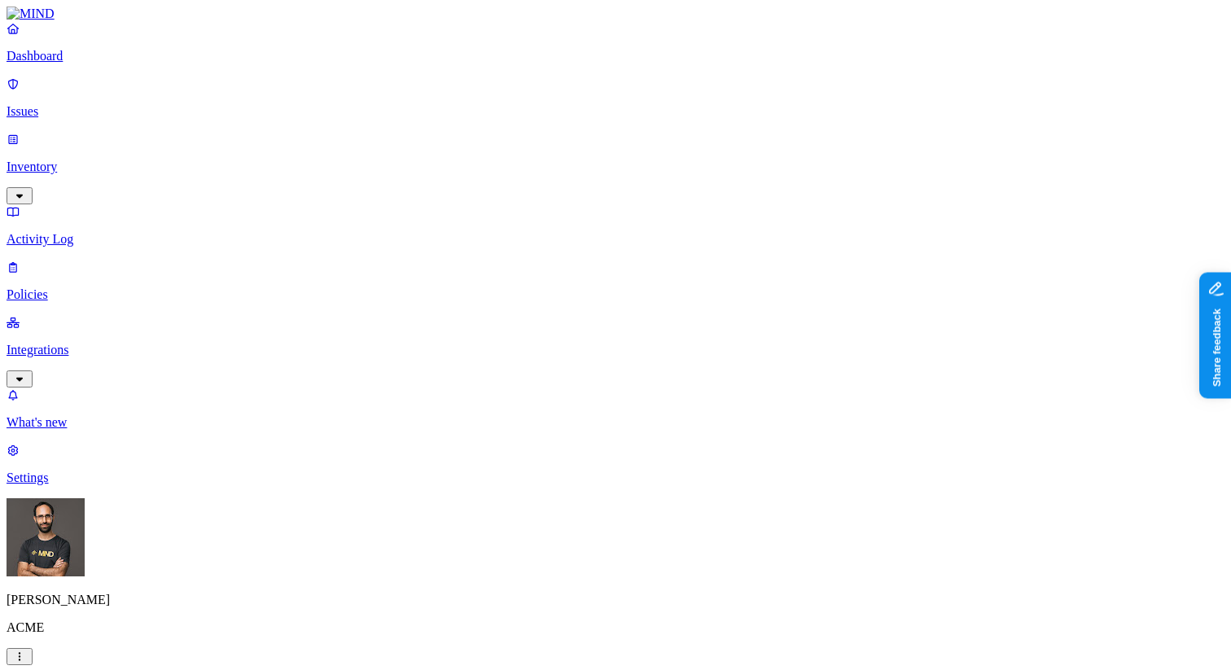
click at [541, 335] on label "Internal access" at bounding box center [520, 323] width 41 height 29
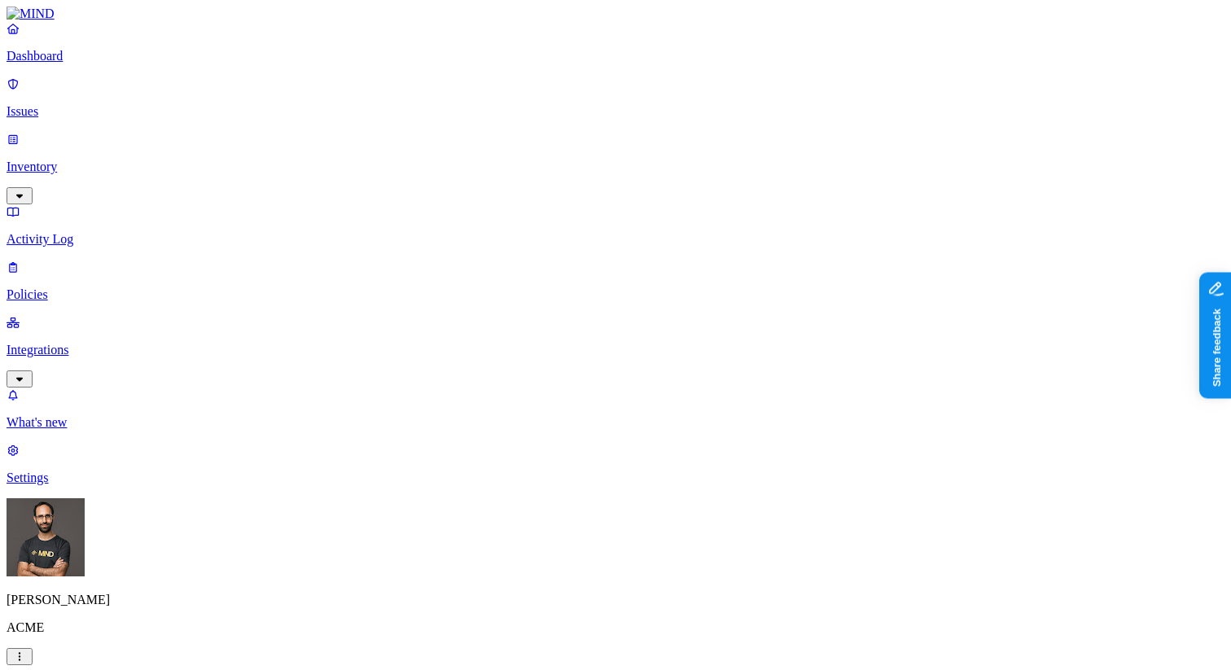
click at [137, 343] on p "Integrations" at bounding box center [616, 350] width 1218 height 15
